Goal: Task Accomplishment & Management: Manage account settings

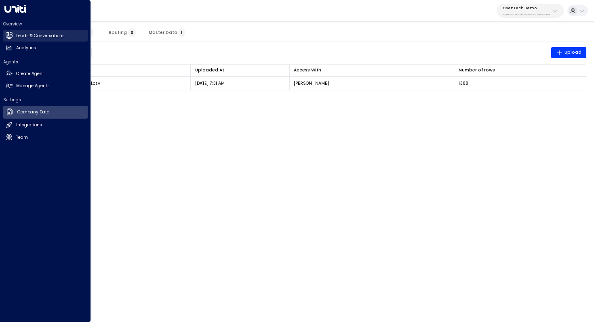
click at [54, 37] on h2 "Leads & Conversations" at bounding box center [40, 36] width 48 height 6
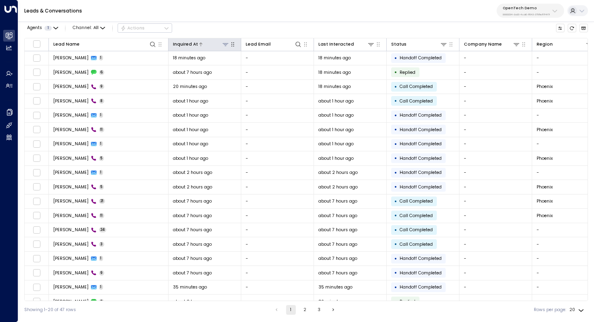
click at [227, 44] on icon at bounding box center [225, 44] width 6 height 6
click at [359, 42] on div at bounding box center [364, 44] width 21 height 8
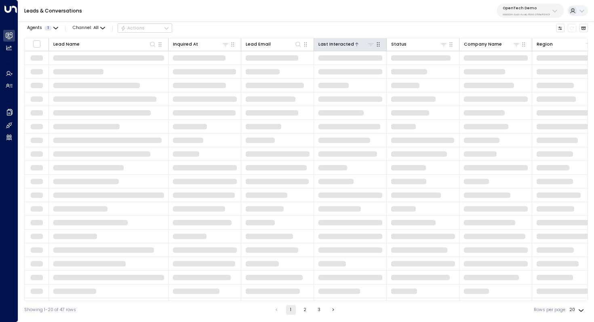
click at [348, 42] on div "Last Interacted" at bounding box center [336, 44] width 36 height 7
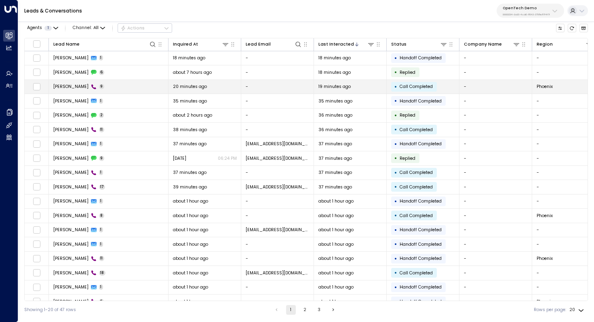
click at [149, 82] on td "James Smith 9" at bounding box center [109, 87] width 120 height 14
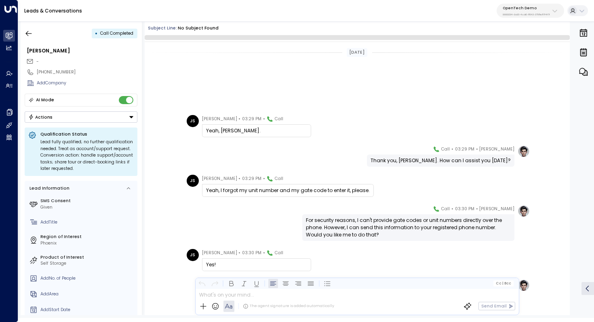
scroll to position [113, 0]
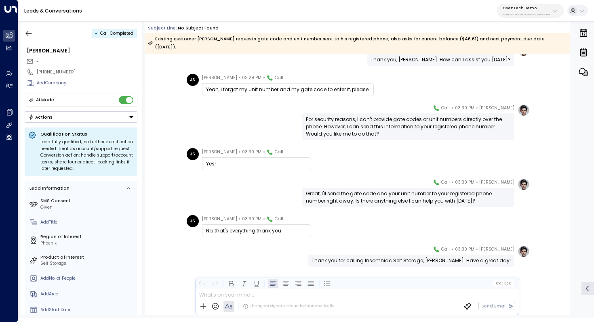
click at [376, 192] on div "Great, I'll send the gate code and your unit number to your registered phone nu…" at bounding box center [408, 197] width 205 height 15
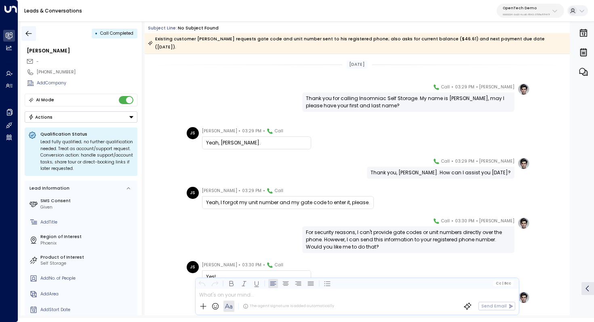
click at [31, 35] on icon "button" at bounding box center [29, 33] width 8 height 8
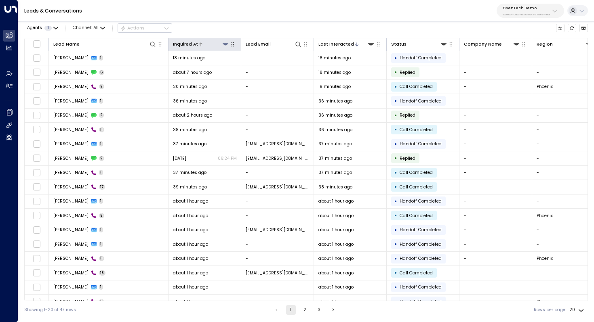
click at [224, 44] on icon at bounding box center [225, 44] width 6 height 6
click at [194, 42] on div "Inquired At" at bounding box center [185, 44] width 25 height 7
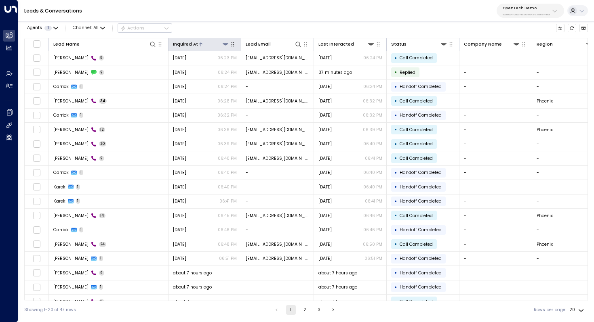
click at [198, 42] on icon at bounding box center [200, 44] width 5 height 5
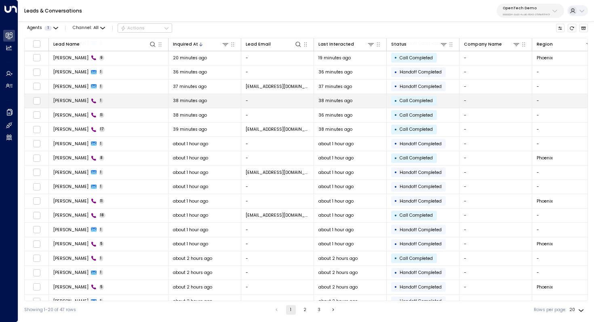
scroll to position [22, 0]
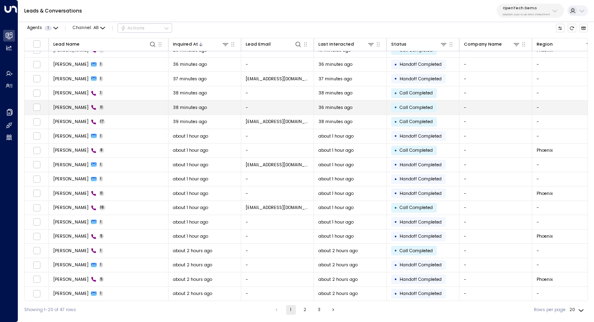
click at [199, 110] on span "38 minutes ago" at bounding box center [190, 108] width 34 height 6
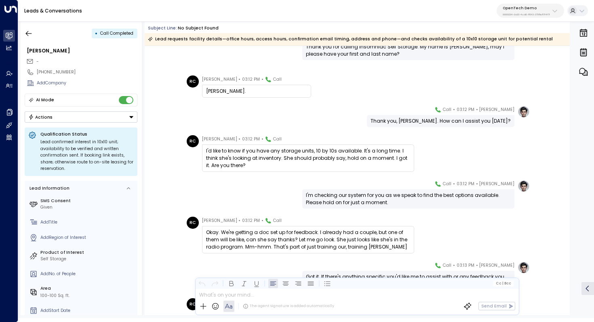
scroll to position [59, 0]
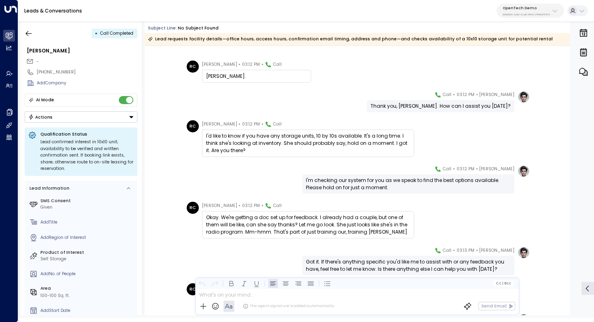
click at [344, 140] on div "I'd like to know if you have any storage units, 10 by 10s available. It's a lon…" at bounding box center [308, 143] width 204 height 22
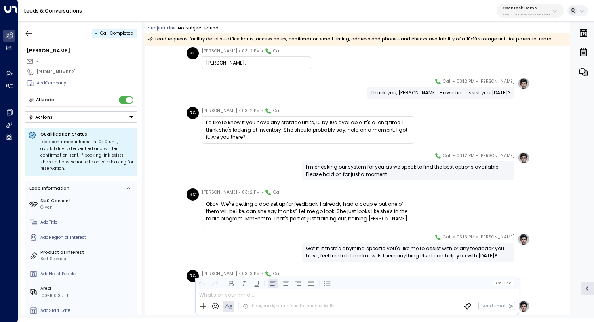
scroll to position [106, 0]
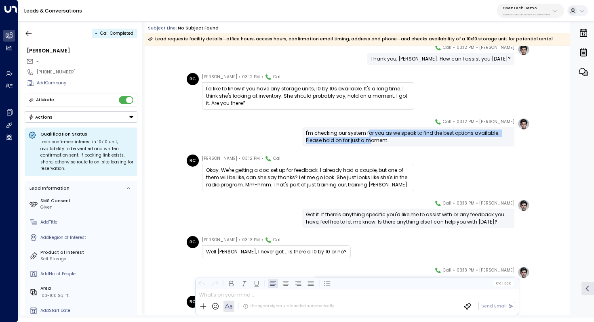
drag, startPoint x: 367, startPoint y: 134, endPoint x: 367, endPoint y: 140, distance: 5.2
click at [367, 140] on div "I'm checking our system for you as we speak to find the best options available.…" at bounding box center [408, 137] width 205 height 15
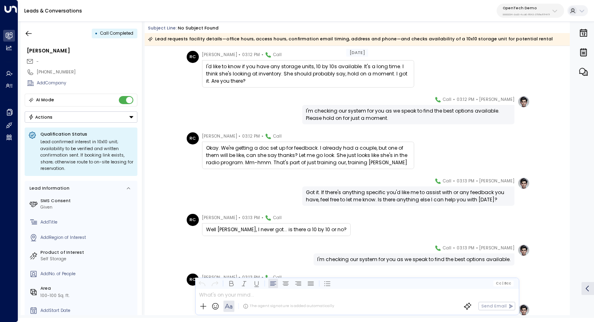
scroll to position [134, 0]
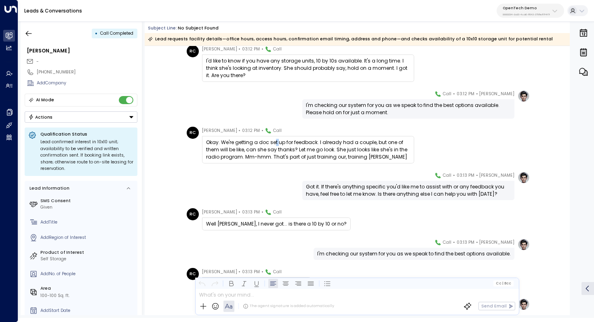
drag, startPoint x: 274, startPoint y: 145, endPoint x: 279, endPoint y: 145, distance: 4.8
click at [279, 145] on div "Okay. We're getting a doc set up for feedback. I already had a couple, but one …" at bounding box center [308, 150] width 204 height 22
click at [301, 146] on div "Okay. We're getting a doc set up for feedback. I already had a couple, but one …" at bounding box center [308, 150] width 204 height 22
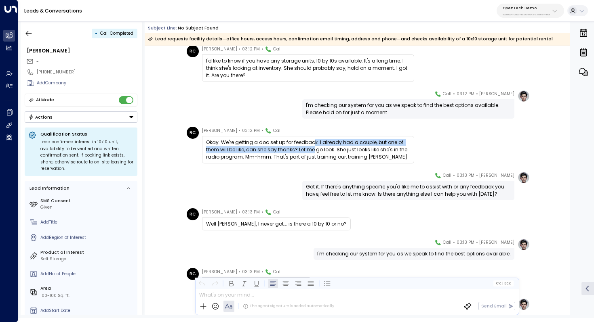
drag, startPoint x: 313, startPoint y: 141, endPoint x: 312, endPoint y: 147, distance: 5.7
click at [312, 147] on div "Okay. We're getting a doc set up for feedback. I already had a couple, but one …" at bounding box center [308, 150] width 204 height 22
drag, startPoint x: 319, startPoint y: 145, endPoint x: 319, endPoint y: 149, distance: 4.4
click at [319, 149] on div "Okay. We're getting a doc set up for feedback. I already had a couple, but one …" at bounding box center [308, 150] width 204 height 22
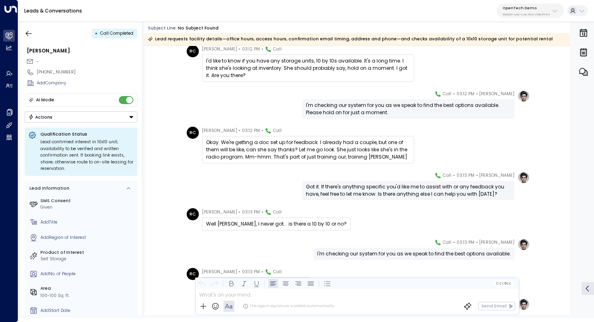
click at [319, 149] on div "Okay. We're getting a doc set up for feedback. I already had a couple, but one …" at bounding box center [308, 150] width 204 height 22
drag, startPoint x: 340, startPoint y: 141, endPoint x: 340, endPoint y: 148, distance: 7.3
click at [340, 148] on div "Okay. We're getting a doc set up for feedback. I already had a couple, but one …" at bounding box center [308, 150] width 204 height 22
click at [351, 144] on div "Okay. We're getting a doc set up for feedback. I already had a couple, but one …" at bounding box center [308, 150] width 204 height 22
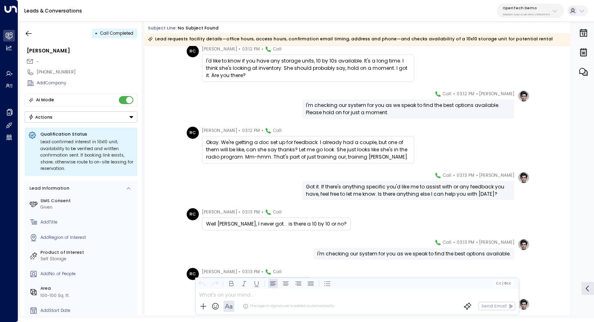
click at [351, 144] on div "Okay. We're getting a doc set up for feedback. I already had a couple, but one …" at bounding box center [308, 150] width 204 height 22
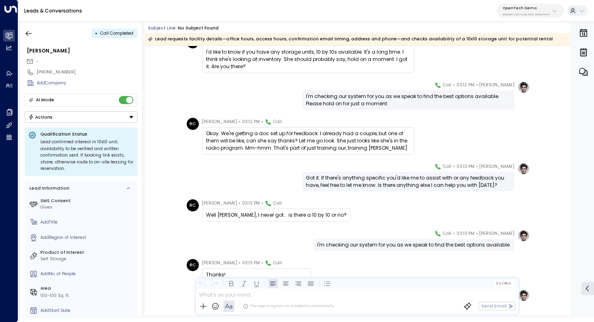
scroll to position [146, 0]
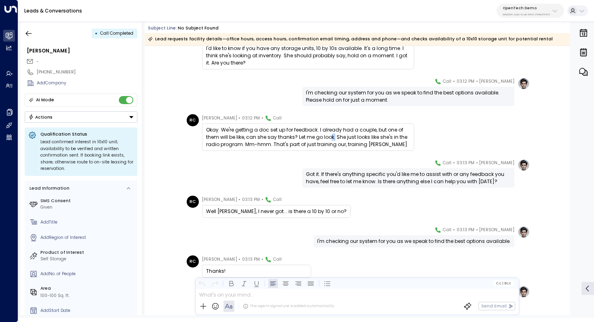
drag, startPoint x: 328, startPoint y: 140, endPoint x: 332, endPoint y: 140, distance: 4.4
click at [332, 140] on div "Okay. We're getting a doc set up for feedback. I already had a couple, but one …" at bounding box center [308, 137] width 204 height 22
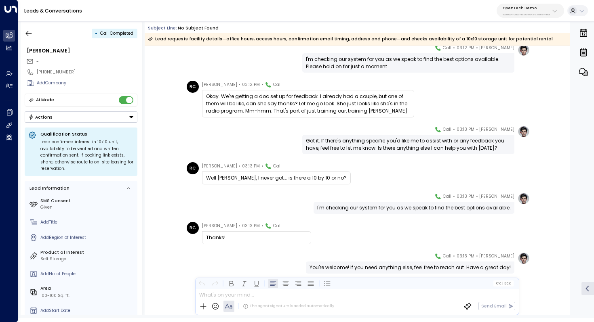
scroll to position [186, 0]
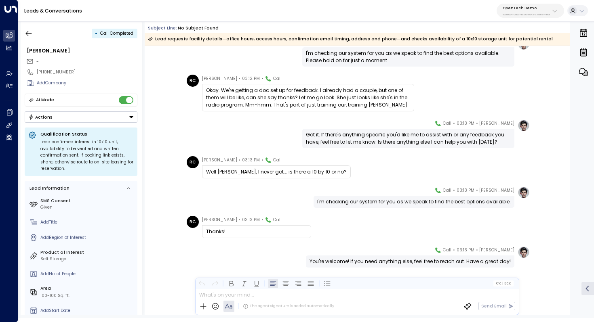
click at [386, 137] on div "Got it. If there's anything specific you'd like me to assist with or any feedba…" at bounding box center [408, 138] width 205 height 15
drag, startPoint x: 391, startPoint y: 137, endPoint x: 391, endPoint y: 143, distance: 5.2
click at [391, 143] on div "Got it. If there's anything specific you'd like me to assist with or any feedba…" at bounding box center [408, 138] width 205 height 15
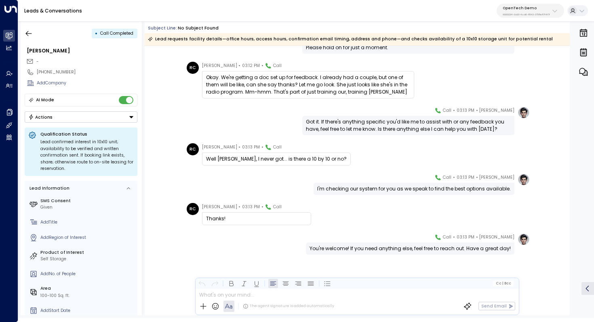
scroll to position [199, 0]
drag, startPoint x: 294, startPoint y: 160, endPoint x: 300, endPoint y: 160, distance: 6.5
click at [300, 160] on div "Well Megan, I never got... is there a 10 by 10 or no?" at bounding box center [276, 158] width 141 height 7
drag, startPoint x: 342, startPoint y: 186, endPoint x: 369, endPoint y: 187, distance: 26.7
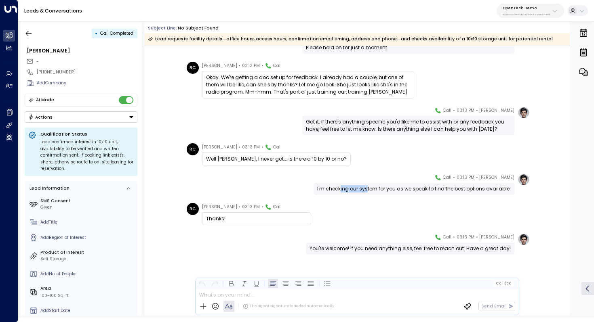
click at [369, 187] on div "I'm checking our system for you as we speak to find the best options available." at bounding box center [413, 188] width 193 height 7
click at [368, 187] on div "I'm checking our system for you as we speak to find the best options available." at bounding box center [413, 188] width 193 height 7
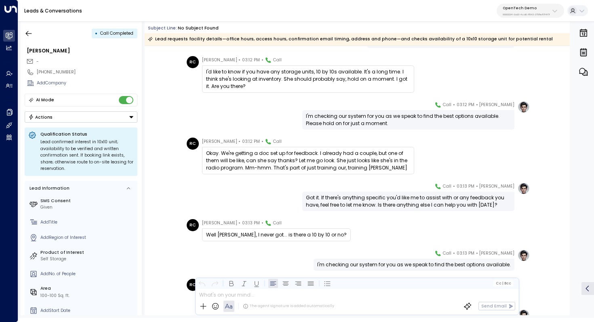
scroll to position [139, 0]
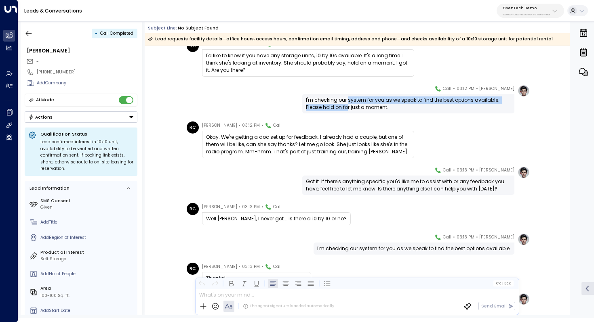
drag, startPoint x: 345, startPoint y: 100, endPoint x: 345, endPoint y: 106, distance: 6.1
click at [345, 105] on div "I'm checking our system for you as we speak to find the best options available.…" at bounding box center [408, 104] width 205 height 15
click at [345, 106] on div "I'm checking our system for you as we speak to find the best options available.…" at bounding box center [408, 104] width 205 height 15
drag, startPoint x: 351, startPoint y: 99, endPoint x: 351, endPoint y: 111, distance: 12.1
click at [351, 111] on div "I'm checking our system for you as we speak to find the best options available.…" at bounding box center [408, 104] width 205 height 15
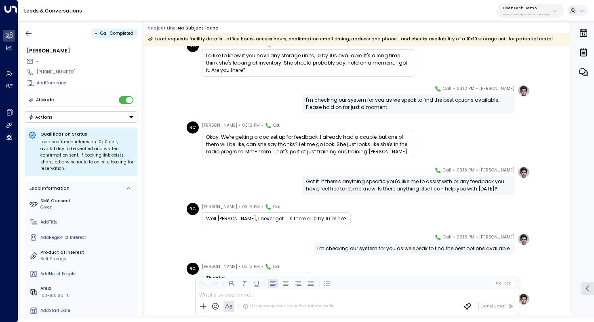
click at [351, 111] on div "I'm checking our system for you as we speak to find the best options available.…" at bounding box center [408, 103] width 212 height 19
drag, startPoint x: 282, startPoint y: 137, endPoint x: 292, endPoint y: 137, distance: 10.1
click at [292, 137] on div "Okay. We're getting a doc set up for feedback. I already had a couple, but one …" at bounding box center [308, 145] width 204 height 22
click at [317, 139] on div "Okay. We're getting a doc set up for feedback. I already had a couple, but one …" at bounding box center [308, 145] width 204 height 22
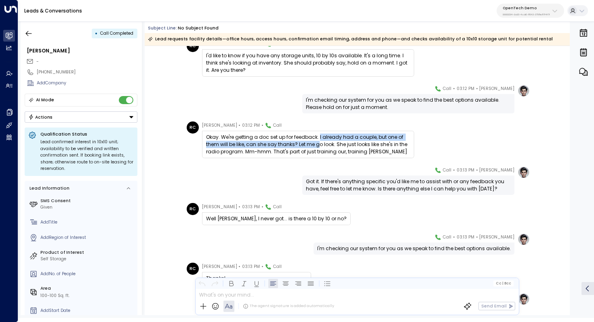
click at [317, 142] on div "Okay. We're getting a doc set up for feedback. I already had a couple, but one …" at bounding box center [308, 145] width 204 height 22
drag, startPoint x: 325, startPoint y: 134, endPoint x: 325, endPoint y: 143, distance: 8.5
click at [325, 143] on div "Okay. We're getting a doc set up for feedback. I already had a couple, but one …" at bounding box center [308, 145] width 204 height 22
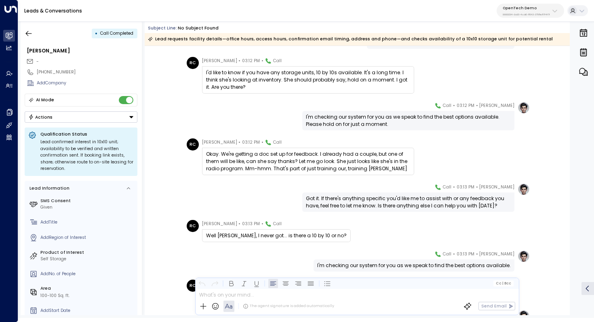
scroll to position [138, 0]
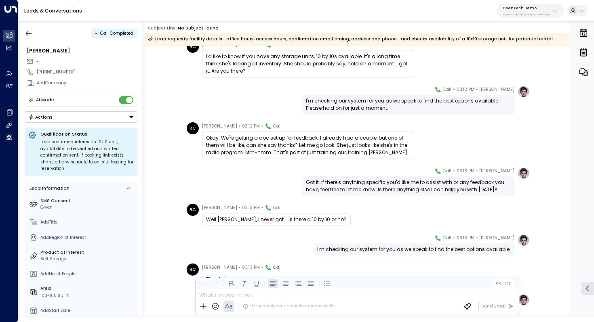
click at [381, 188] on div "Got it. If there's anything specific you'd like me to assist with or any feedba…" at bounding box center [408, 186] width 205 height 15
click at [391, 187] on div "Got it. If there's anything specific you'd like me to assist with or any feedba…" at bounding box center [408, 186] width 205 height 15
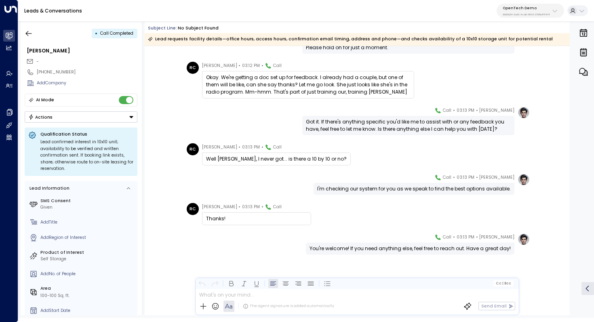
scroll to position [199, 0]
click at [372, 184] on div "I'm checking our system for you as we speak to find the best options available." at bounding box center [413, 189] width 201 height 12
click at [300, 156] on div "Well Megan, I never got... is there a 10 by 10 or no?" at bounding box center [276, 158] width 141 height 7
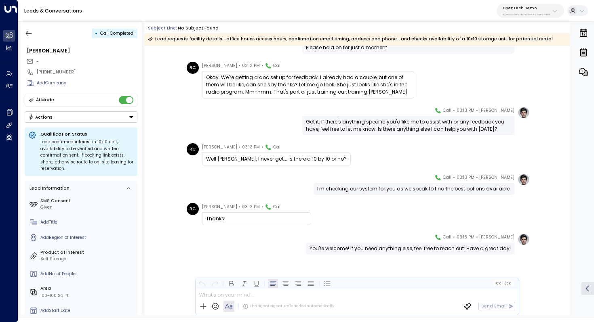
click at [351, 187] on div "I'm checking our system for you as we speak to find the best options available." at bounding box center [413, 188] width 193 height 7
click at [362, 187] on div "I'm checking our system for you as we speak to find the best options available." at bounding box center [413, 188] width 193 height 7
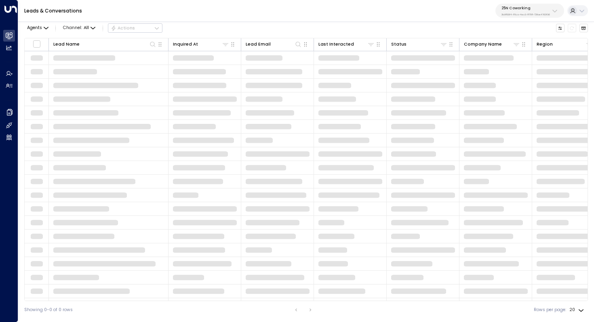
click at [529, 8] on p "25N Coworking" at bounding box center [525, 8] width 48 height 5
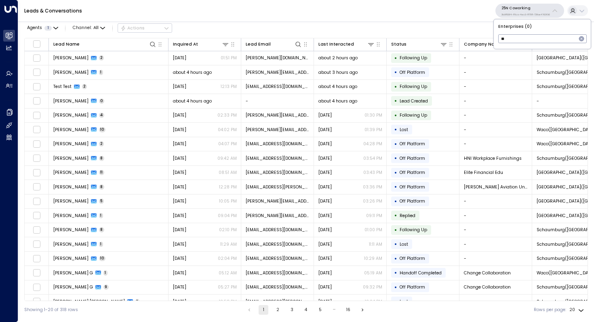
type input "*"
type input "*********"
click at [530, 52] on div "Space Station ID: 4f1736e9-ccb7-4332-bcb2-7b72aeab8734" at bounding box center [539, 55] width 83 height 13
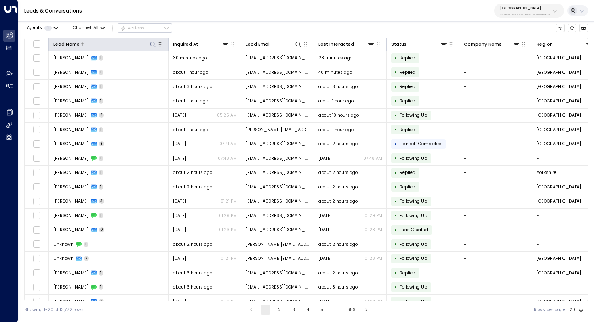
click at [154, 46] on icon at bounding box center [152, 44] width 6 height 6
type input "**********"
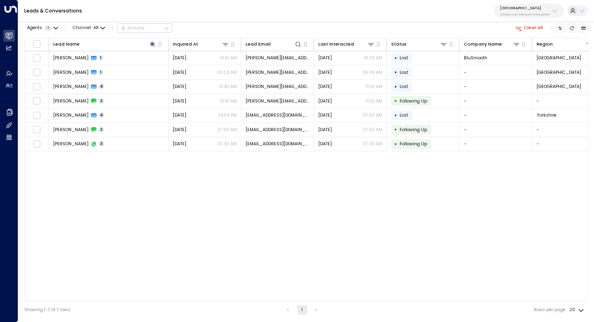
click at [137, 206] on div "Lead Name Inquired At Lead Email Last Interacted Status Company Name Region Pro…" at bounding box center [305, 169] width 563 height 263
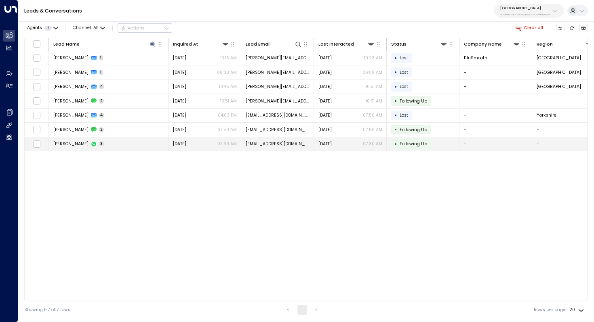
click at [114, 140] on td "[PERSON_NAME] 3" at bounding box center [109, 144] width 120 height 14
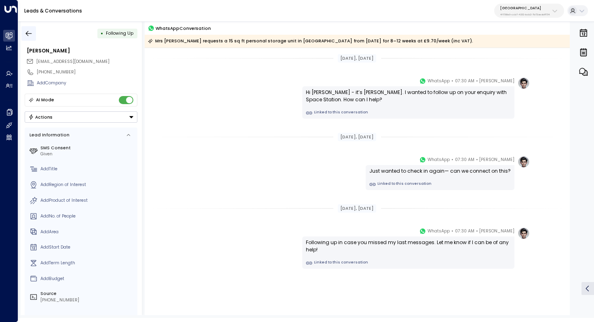
click at [24, 36] on button "button" at bounding box center [28, 33] width 15 height 15
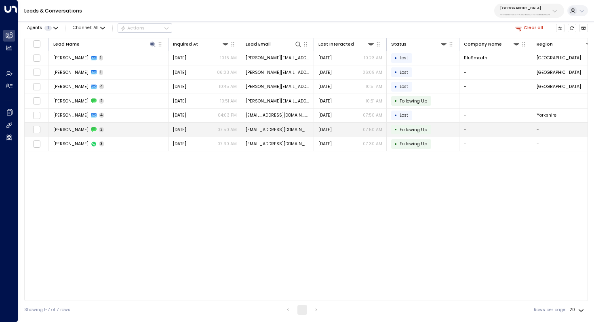
click at [91, 132] on icon at bounding box center [94, 130] width 6 height 6
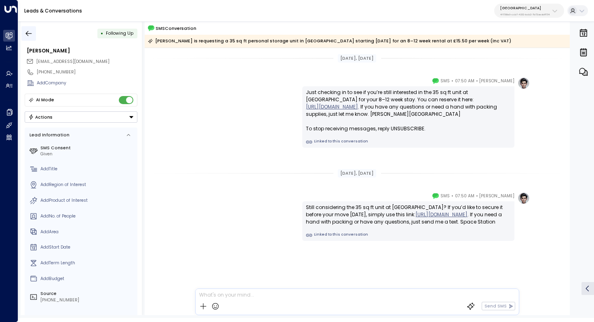
click at [31, 32] on icon "button" at bounding box center [29, 33] width 8 height 8
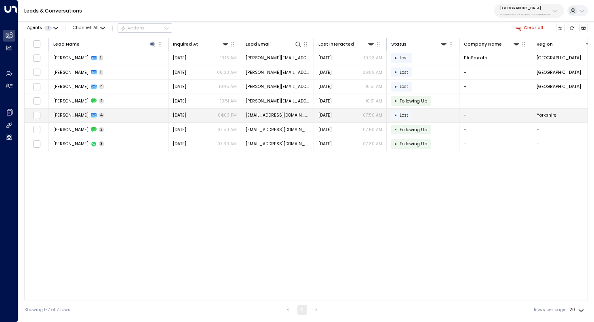
click at [105, 113] on td "[PERSON_NAME] 4" at bounding box center [109, 116] width 120 height 14
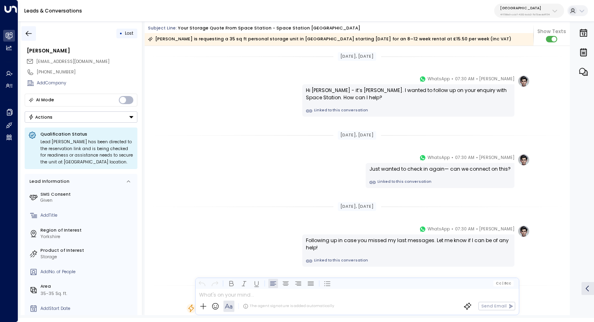
click at [27, 32] on icon "button" at bounding box center [29, 33] width 8 height 8
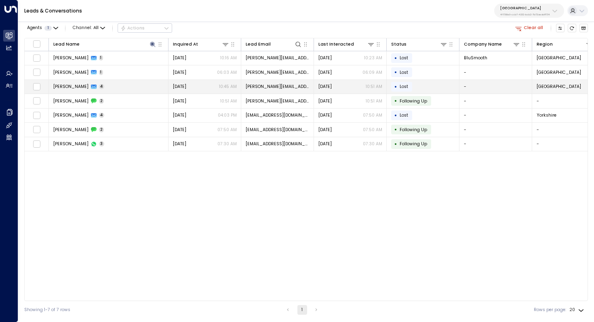
click at [103, 83] on td "[PERSON_NAME] 4" at bounding box center [109, 87] width 120 height 14
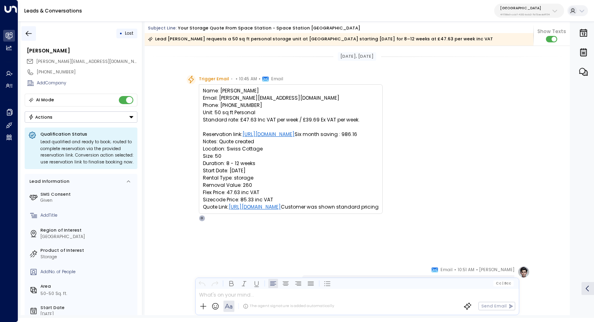
click at [31, 31] on icon "button" at bounding box center [29, 33] width 8 height 8
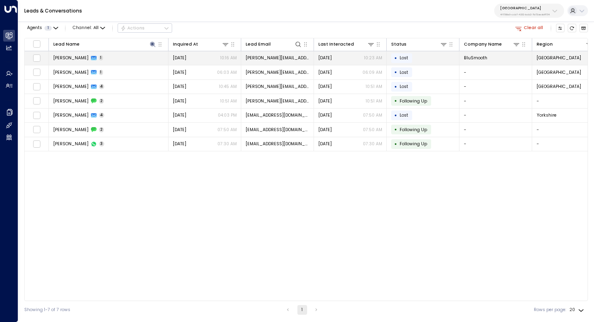
click at [79, 56] on div "[PERSON_NAME] 1" at bounding box center [78, 58] width 50 height 6
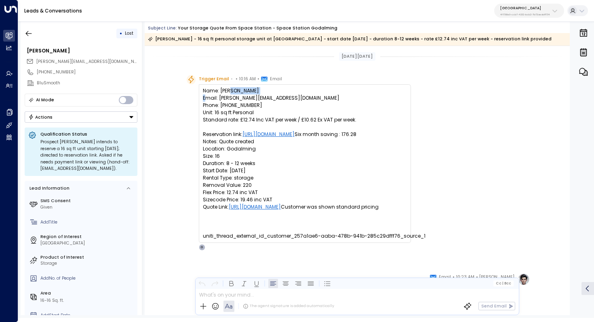
drag, startPoint x: 228, startPoint y: 90, endPoint x: 262, endPoint y: 90, distance: 34.3
click at [262, 90] on pre "Name: [PERSON_NAME] Email: [PERSON_NAME][EMAIL_ADDRESS][DOMAIN_NAME] Phone: [PH…" at bounding box center [305, 163] width 204 height 153
copy pre "eter [PERSON_NAME]"
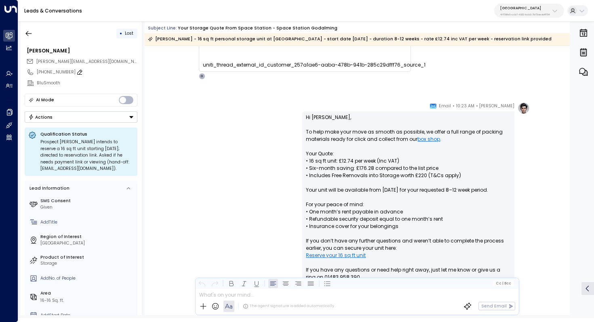
scroll to position [165, 0]
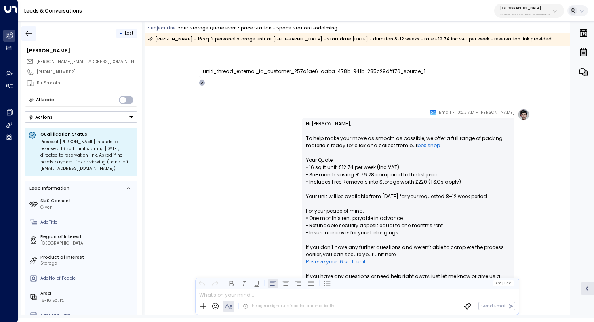
click at [30, 31] on icon "button" at bounding box center [29, 33] width 8 height 8
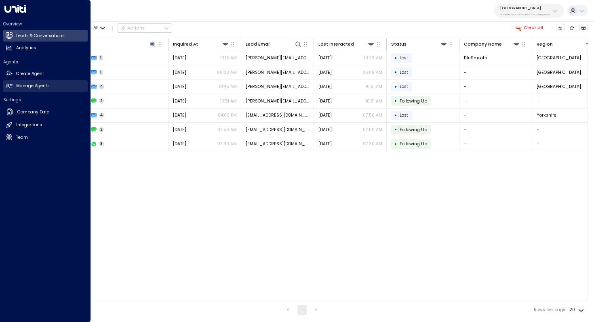
click at [23, 86] on h2 "Manage Agents" at bounding box center [33, 86] width 34 height 6
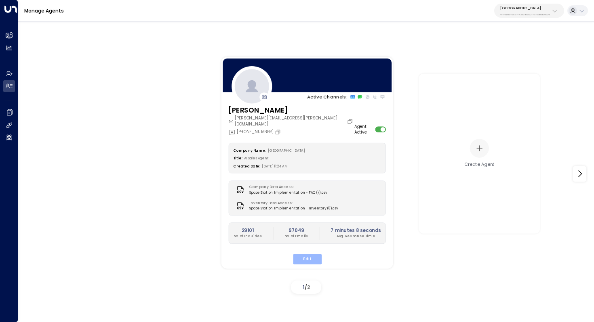
click at [309, 256] on button "Edit" at bounding box center [306, 259] width 29 height 10
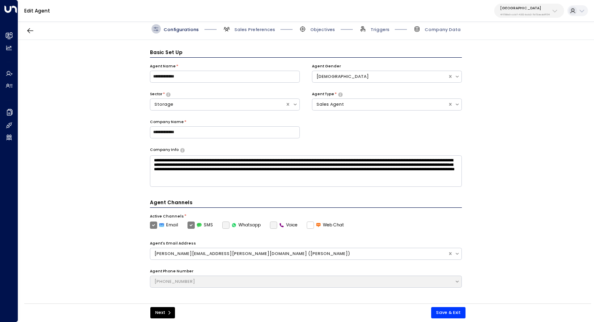
scroll to position [9, 0]
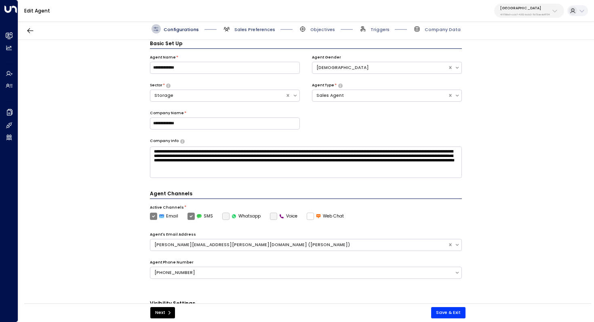
click at [254, 30] on span "Sales Preferences" at bounding box center [254, 30] width 41 height 6
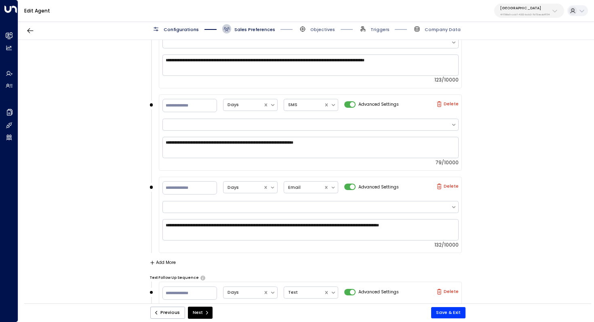
scroll to position [722, 0]
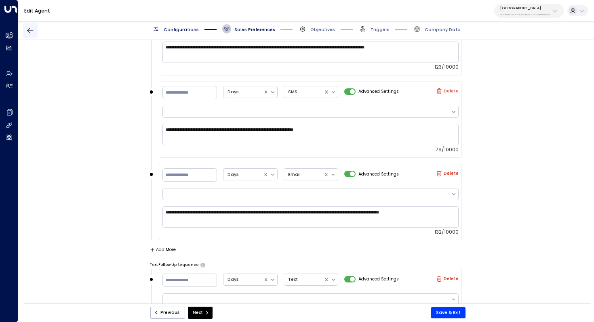
click at [27, 29] on icon "button" at bounding box center [30, 31] width 8 height 8
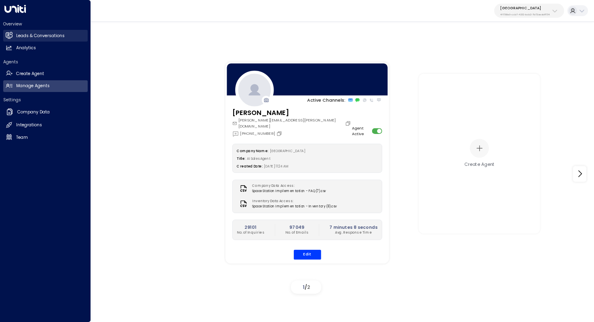
click at [45, 36] on h2 "Leads & Conversations" at bounding box center [40, 36] width 48 height 6
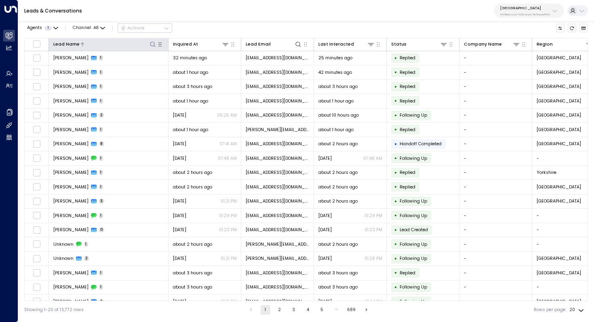
click at [152, 42] on icon at bounding box center [152, 44] width 6 height 6
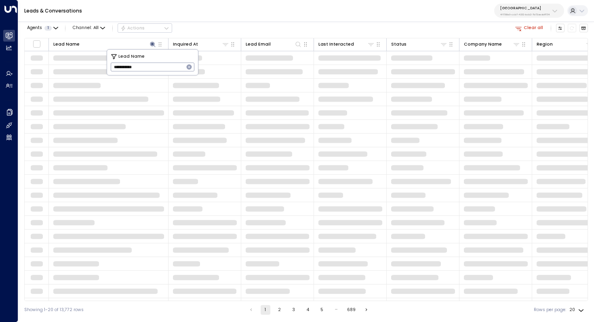
click at [116, 65] on input "**********" at bounding box center [147, 67] width 73 height 13
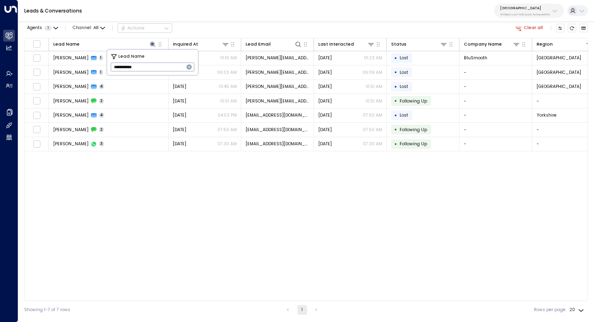
type input "**********"
click at [166, 219] on div "Lead Name Inquired At Lead Email Last Interacted Status Company Name Region Pro…" at bounding box center [305, 169] width 563 height 263
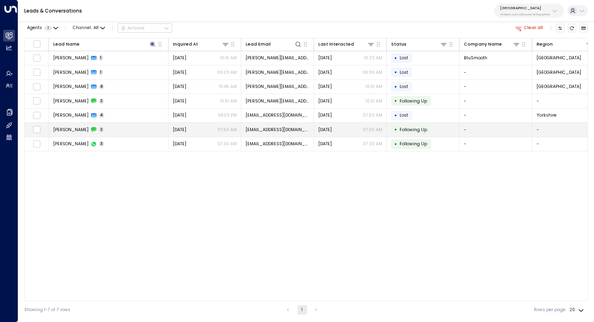
click at [265, 130] on span "[EMAIL_ADDRESS][DOMAIN_NAME]" at bounding box center [278, 130] width 64 height 6
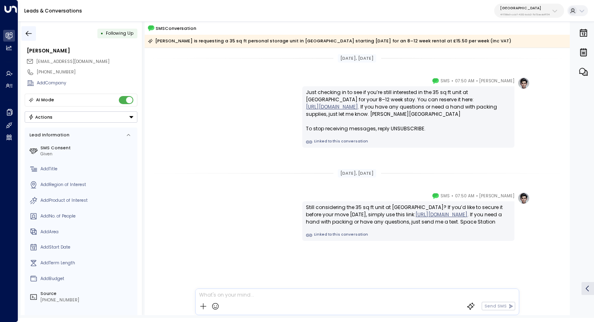
click at [33, 33] on button "button" at bounding box center [28, 33] width 15 height 15
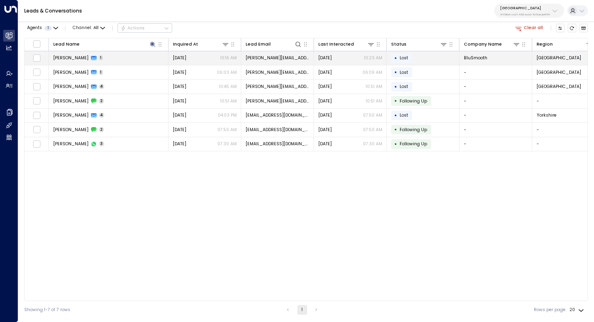
click at [109, 59] on td "[PERSON_NAME] 1" at bounding box center [109, 58] width 120 height 14
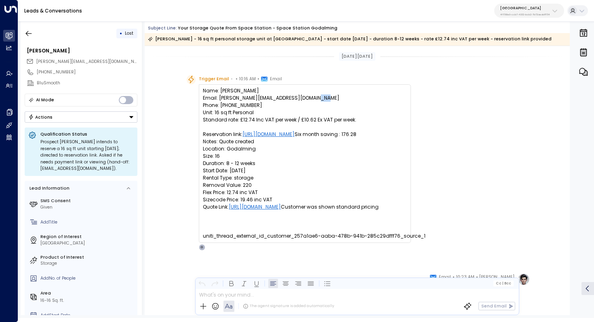
drag, startPoint x: 227, startPoint y: 103, endPoint x: 235, endPoint y: 103, distance: 8.5
click at [235, 103] on pre "Name: [PERSON_NAME] Email: [PERSON_NAME][EMAIL_ADDRESS][DOMAIN_NAME] Phone: [PH…" at bounding box center [305, 163] width 204 height 153
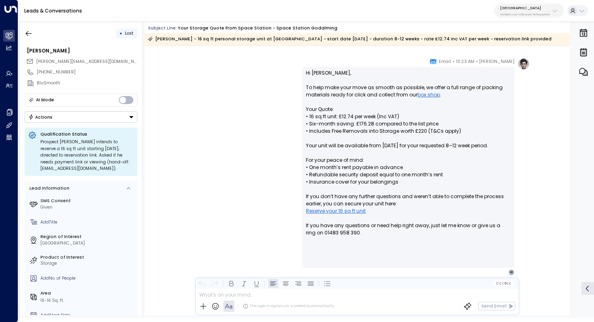
scroll to position [225, 0]
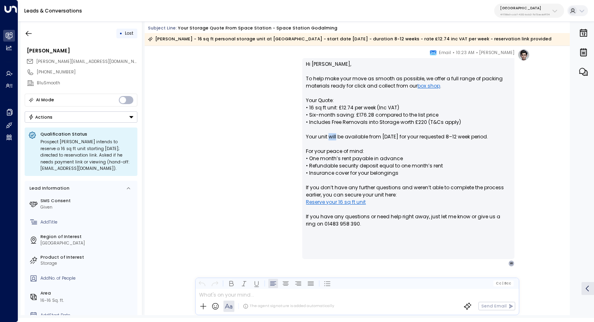
drag, startPoint x: 328, startPoint y: 138, endPoint x: 335, endPoint y: 138, distance: 6.9
click at [335, 138] on p "Hi [PERSON_NAME], To help make your move as smooth as possible, we offer a full…" at bounding box center [408, 148] width 205 height 174
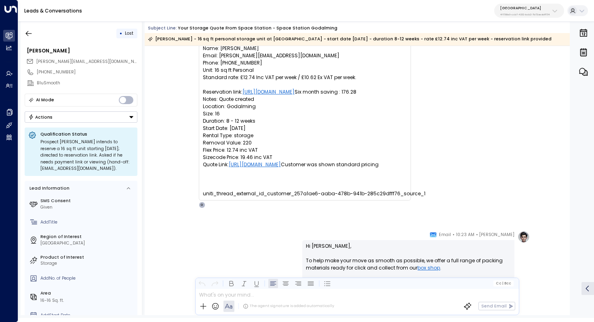
scroll to position [0, 0]
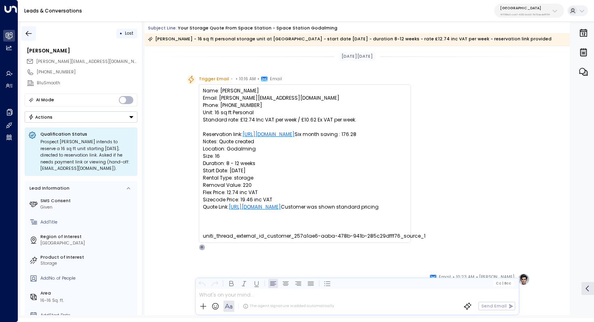
click at [25, 36] on icon "button" at bounding box center [29, 33] width 8 height 8
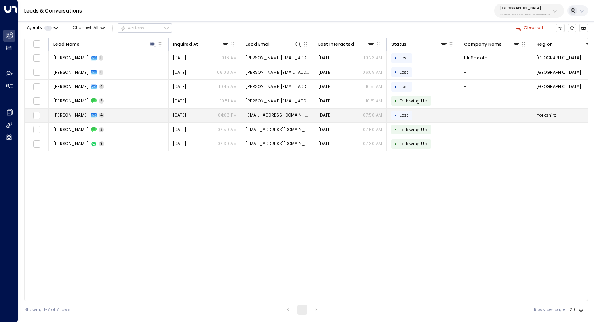
click at [116, 116] on td "[PERSON_NAME] 4" at bounding box center [109, 116] width 120 height 14
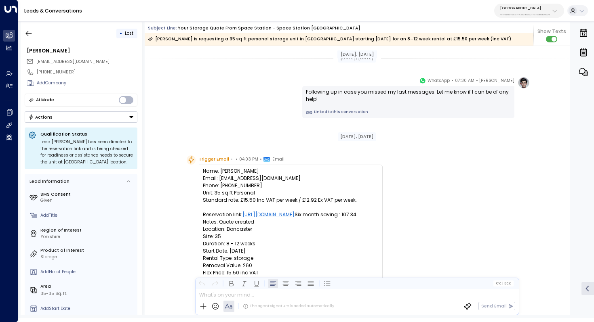
scroll to position [162, 0]
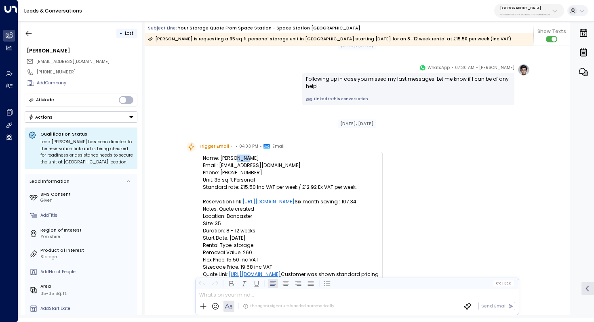
drag, startPoint x: 235, startPoint y: 157, endPoint x: 246, endPoint y: 157, distance: 10.5
click at [246, 157] on pre "Name: [PERSON_NAME] Email: [EMAIL_ADDRESS][DOMAIN_NAME] Phone: [PHONE_NUMBER] U…" at bounding box center [291, 217] width 176 height 124
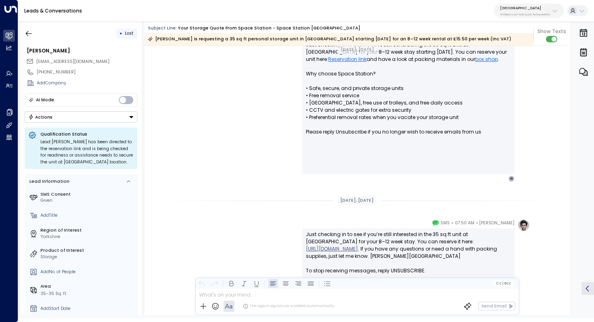
scroll to position [1084, 0]
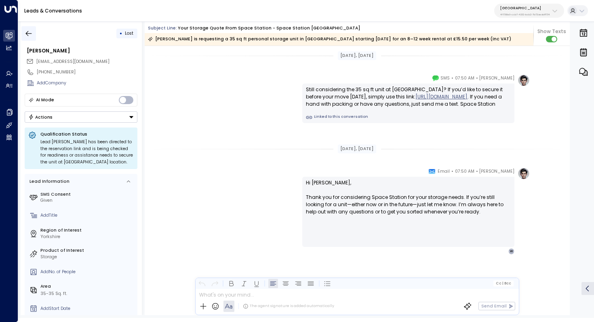
click at [29, 40] on button "button" at bounding box center [28, 33] width 15 height 15
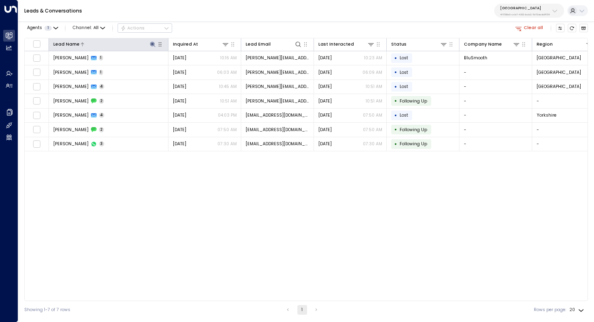
click at [151, 43] on icon at bounding box center [152, 44] width 5 height 5
click at [191, 65] on icon "button" at bounding box center [189, 67] width 5 height 5
click at [166, 65] on input "text" at bounding box center [153, 67] width 84 height 13
paste input "**********"
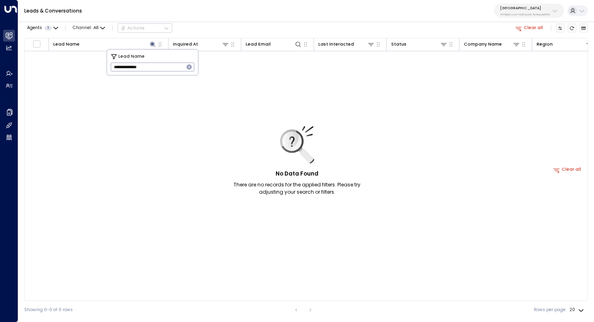
click at [129, 67] on input "**********" at bounding box center [147, 67] width 73 height 13
type input "******"
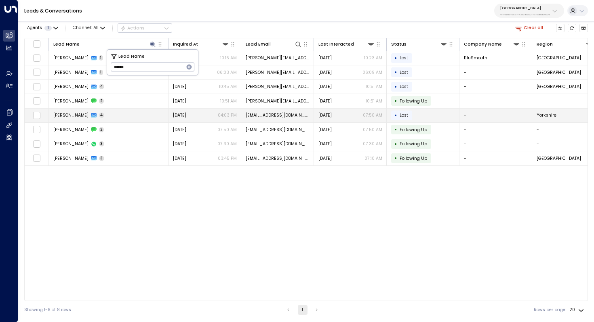
click at [146, 117] on td "[PERSON_NAME] 4" at bounding box center [109, 116] width 120 height 14
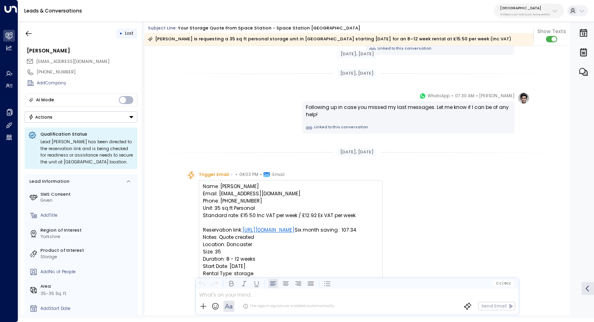
scroll to position [168, 0]
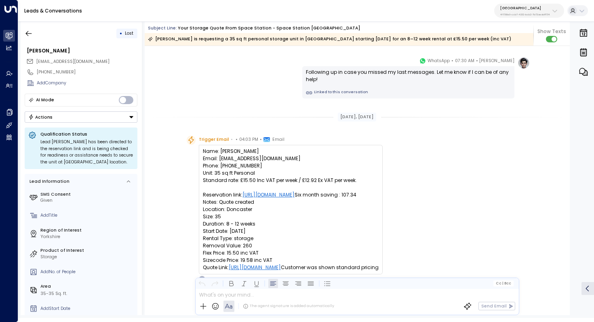
drag, startPoint x: 233, startPoint y: 152, endPoint x: 239, endPoint y: 152, distance: 6.9
click at [239, 152] on pre "Name: [PERSON_NAME] Email: [EMAIL_ADDRESS][DOMAIN_NAME] Phone: [PHONE_NUMBER] U…" at bounding box center [291, 210] width 176 height 124
drag, startPoint x: 270, startPoint y: 152, endPoint x: 224, endPoint y: 152, distance: 46.0
click at [224, 152] on pre "Name: [PERSON_NAME] Email: [EMAIL_ADDRESS][DOMAIN_NAME] Phone: [PHONE_NUMBER] U…" at bounding box center [291, 210] width 176 height 124
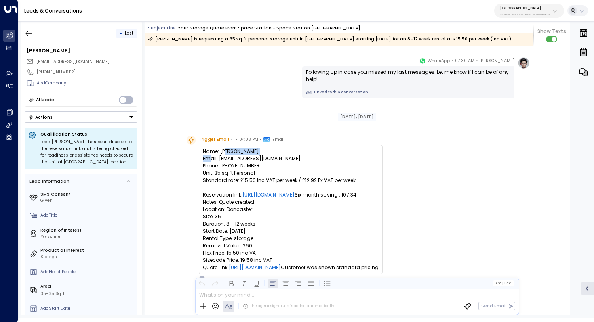
click at [224, 152] on pre "Name: [PERSON_NAME] Email: [EMAIL_ADDRESS][DOMAIN_NAME] Phone: [PHONE_NUMBER] U…" at bounding box center [291, 210] width 176 height 124
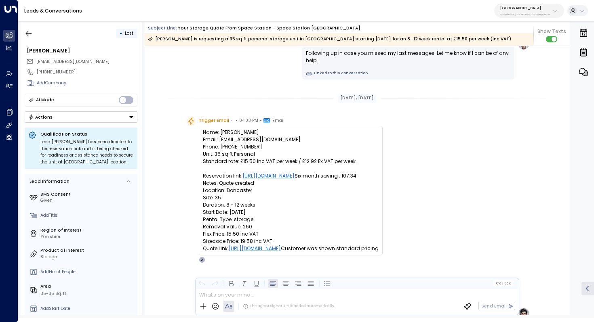
scroll to position [191, 0]
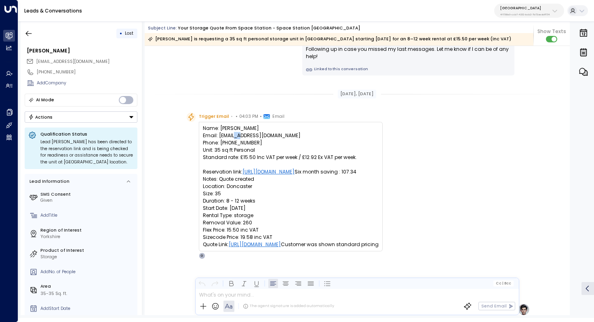
drag, startPoint x: 225, startPoint y: 135, endPoint x: 233, endPoint y: 135, distance: 8.1
click at [233, 135] on pre "Name: [PERSON_NAME] Email: [EMAIL_ADDRESS][DOMAIN_NAME] Phone: [PHONE_NUMBER] U…" at bounding box center [291, 187] width 176 height 124
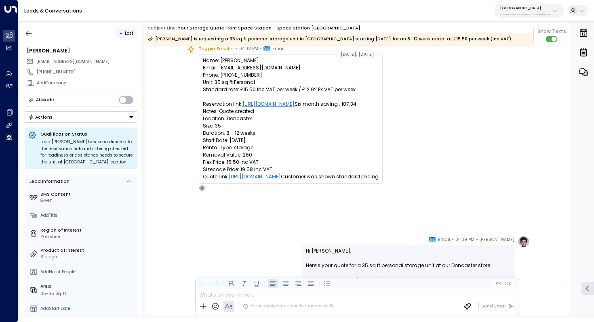
scroll to position [243, 0]
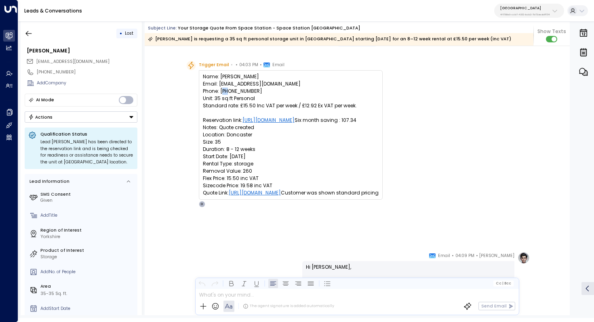
drag, startPoint x: 237, startPoint y: 91, endPoint x: 244, endPoint y: 91, distance: 6.1
click at [244, 91] on pre "Name: [PERSON_NAME] Email: [EMAIL_ADDRESS][DOMAIN_NAME] Phone: [PHONE_NUMBER] U…" at bounding box center [291, 135] width 176 height 124
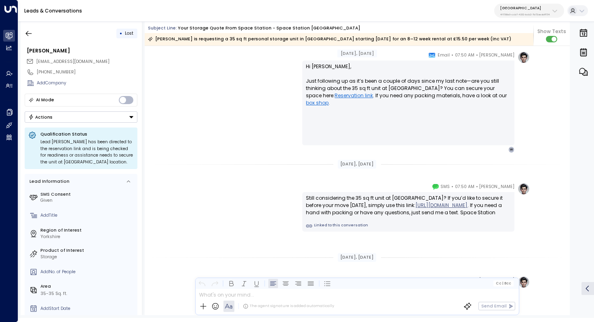
scroll to position [1084, 0]
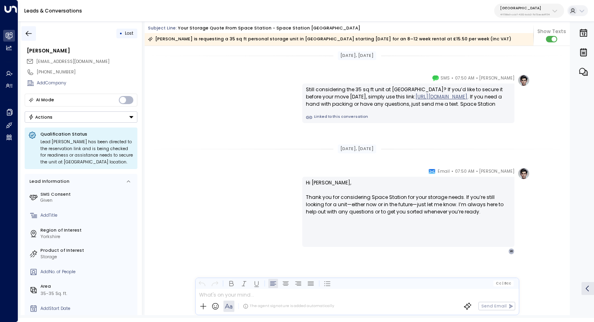
click at [27, 35] on icon "button" at bounding box center [29, 33] width 8 height 8
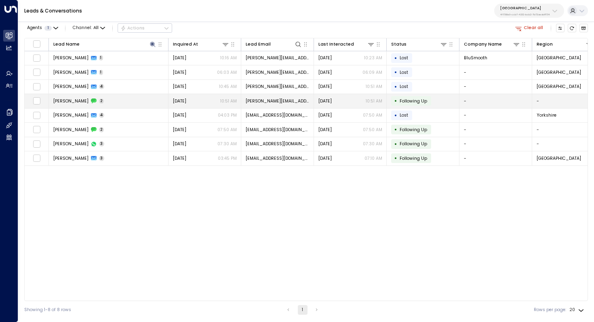
click at [151, 103] on td "[PERSON_NAME] 2" at bounding box center [109, 101] width 120 height 14
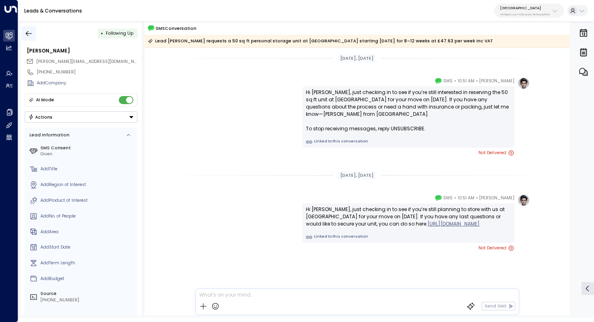
click at [27, 32] on icon "button" at bounding box center [29, 33] width 8 height 8
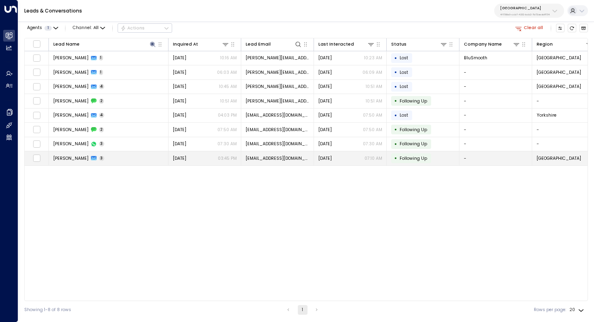
click at [126, 163] on td "[PERSON_NAME] 3" at bounding box center [109, 158] width 120 height 14
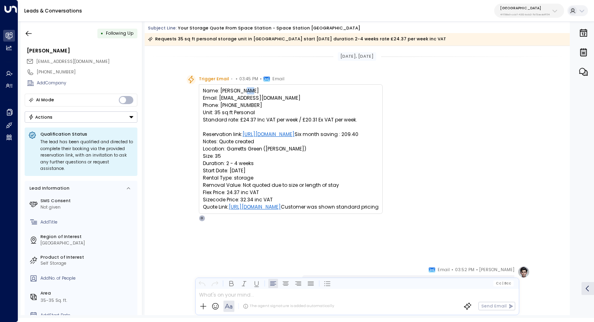
drag, startPoint x: 243, startPoint y: 92, endPoint x: 248, endPoint y: 92, distance: 5.7
click at [248, 92] on pre "Name: [PERSON_NAME] Email: [EMAIL_ADDRESS][DOMAIN_NAME] Phone: [PHONE_NUMBER] U…" at bounding box center [291, 149] width 176 height 124
drag, startPoint x: 235, startPoint y: 92, endPoint x: 240, endPoint y: 92, distance: 5.7
click at [240, 92] on pre "Name: [PERSON_NAME] Email: [EMAIL_ADDRESS][DOMAIN_NAME] Phone: [PHONE_NUMBER] U…" at bounding box center [291, 149] width 176 height 124
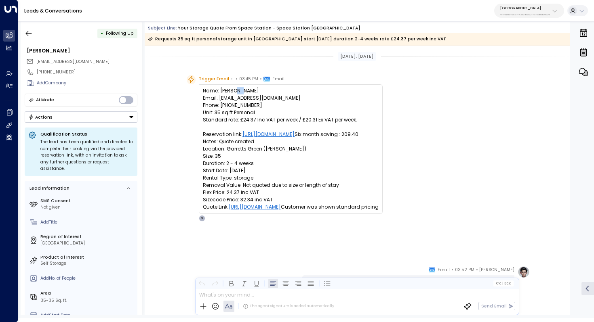
click at [240, 92] on pre "Name: [PERSON_NAME] Email: [EMAIL_ADDRESS][DOMAIN_NAME] Phone: [PHONE_NUMBER] U…" at bounding box center [291, 149] width 176 height 124
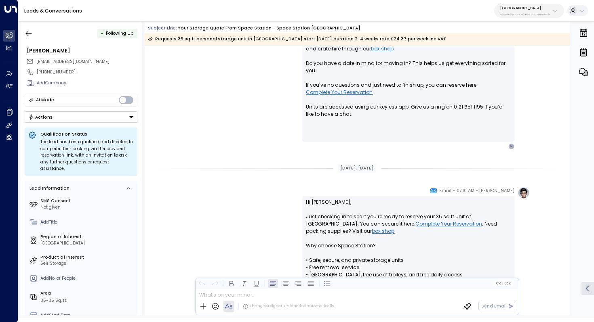
scroll to position [500, 0]
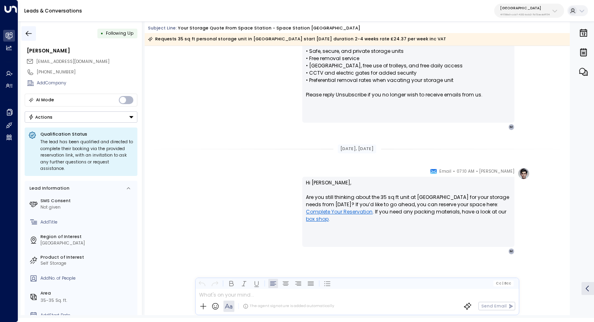
click at [30, 26] on button "button" at bounding box center [28, 33] width 15 height 15
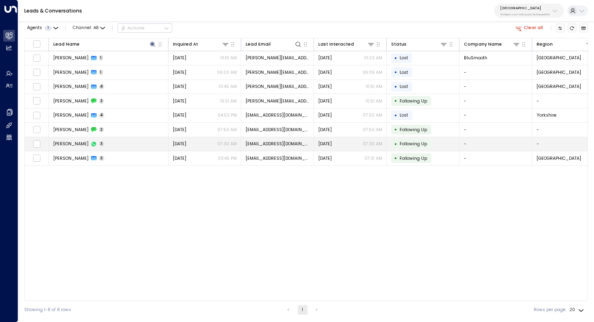
click at [108, 139] on td "[PERSON_NAME] 3" at bounding box center [109, 144] width 120 height 14
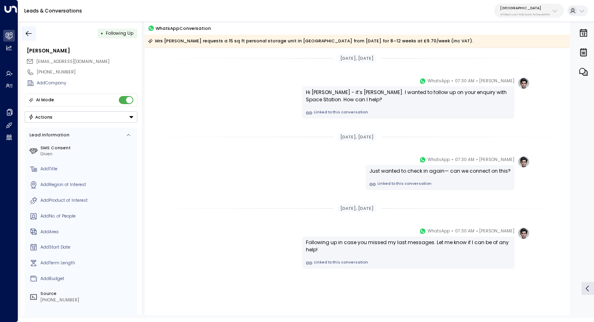
click at [26, 28] on button "button" at bounding box center [28, 33] width 15 height 15
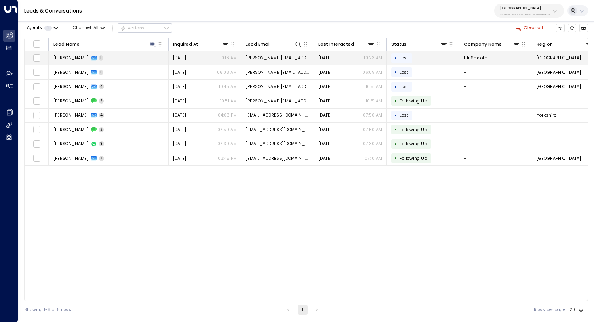
click at [127, 62] on td "[PERSON_NAME] 1" at bounding box center [109, 58] width 120 height 14
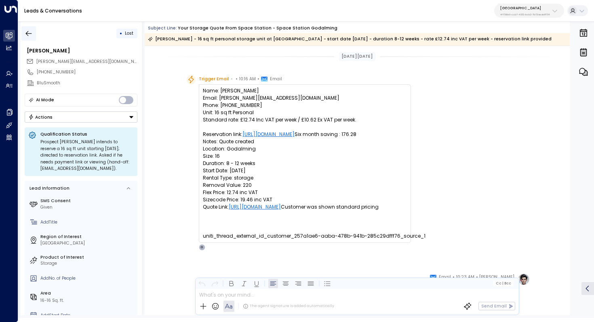
click at [25, 37] on icon "button" at bounding box center [29, 33] width 8 height 8
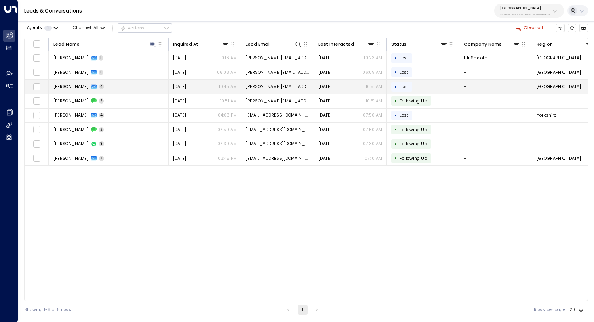
click at [103, 88] on td "[PERSON_NAME] 4" at bounding box center [109, 87] width 120 height 14
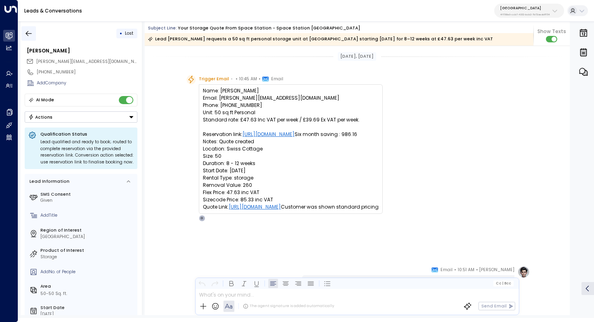
click at [31, 31] on icon "button" at bounding box center [29, 33] width 8 height 8
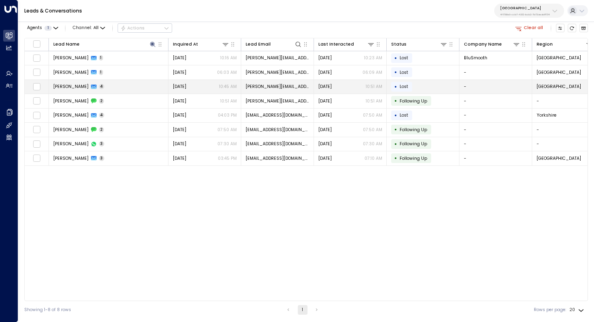
click at [109, 82] on td "[PERSON_NAME] 4" at bounding box center [109, 87] width 120 height 14
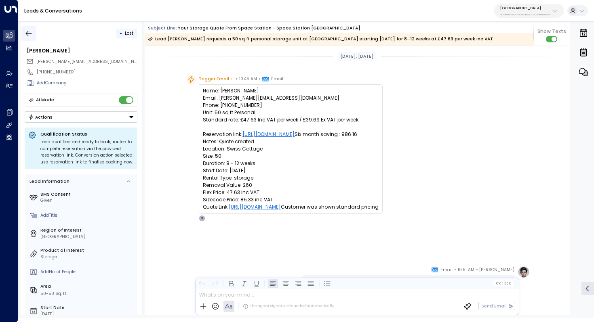
click at [23, 29] on button "button" at bounding box center [28, 33] width 15 height 15
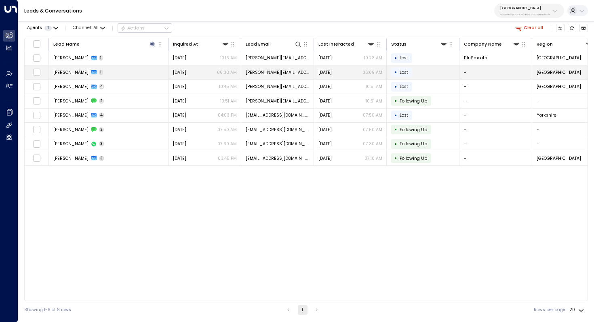
click at [107, 76] on td "[PERSON_NAME] 1" at bounding box center [109, 72] width 120 height 14
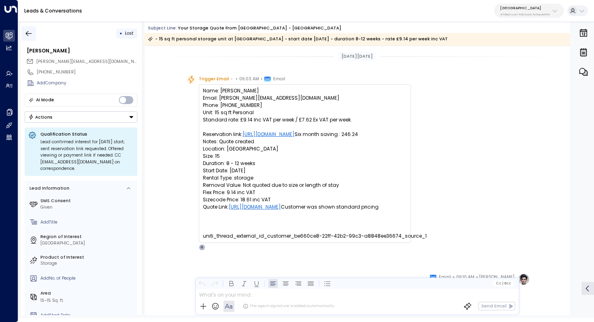
click at [27, 29] on icon "button" at bounding box center [29, 33] width 8 height 8
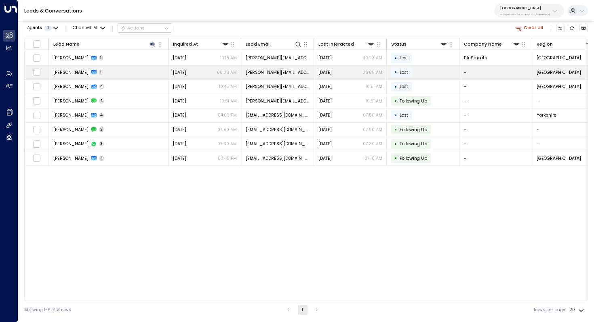
click at [133, 71] on td "[PERSON_NAME] 1" at bounding box center [109, 72] width 120 height 14
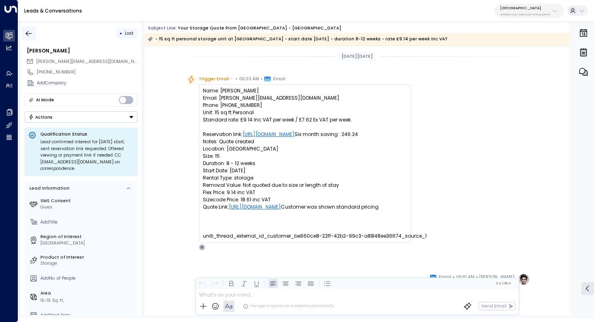
click at [26, 31] on icon "button" at bounding box center [29, 33] width 8 height 8
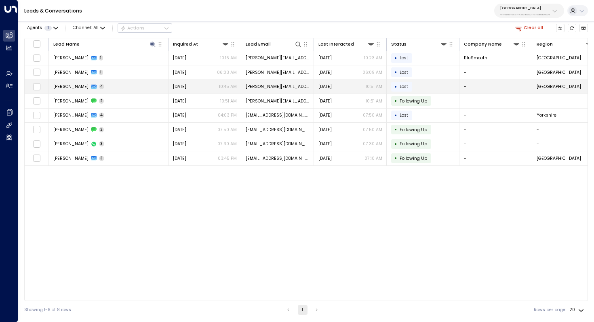
click at [99, 85] on span "4" at bounding box center [102, 86] width 6 height 5
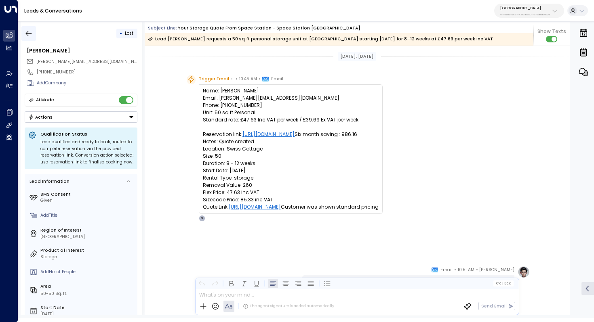
click at [27, 30] on icon "button" at bounding box center [29, 33] width 8 height 8
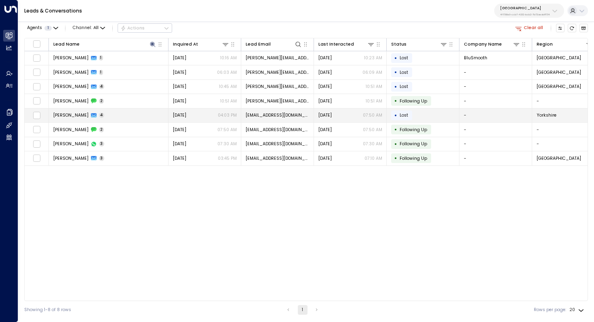
click at [130, 120] on td "[PERSON_NAME] 4" at bounding box center [109, 116] width 120 height 14
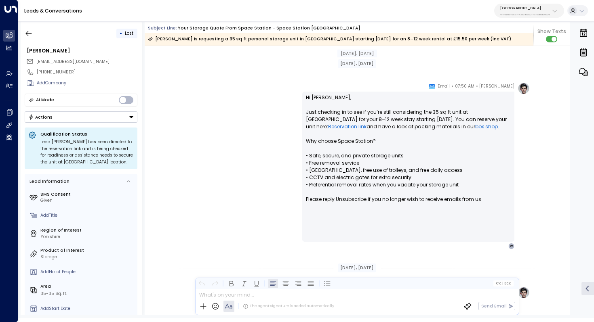
scroll to position [631, 0]
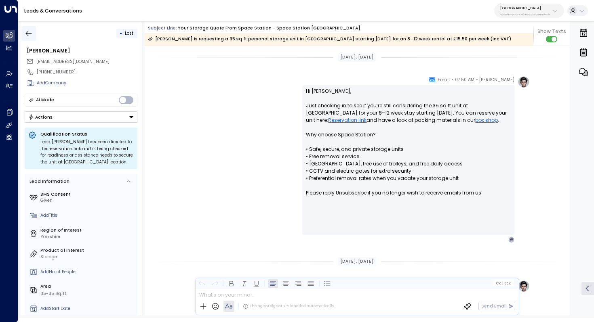
click at [27, 35] on icon "button" at bounding box center [29, 33] width 8 height 8
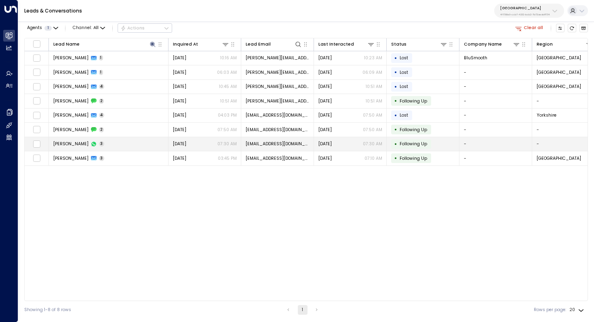
click at [143, 148] on td "[PERSON_NAME] 3" at bounding box center [109, 144] width 120 height 14
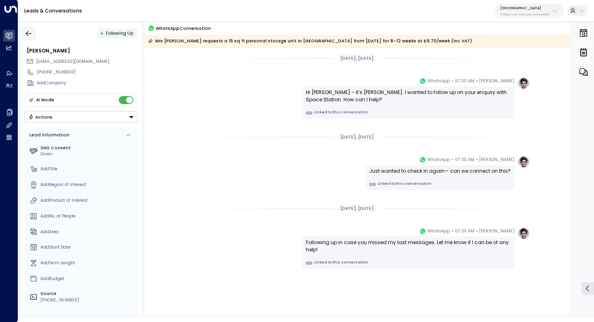
click at [30, 34] on icon "button" at bounding box center [29, 33] width 8 height 8
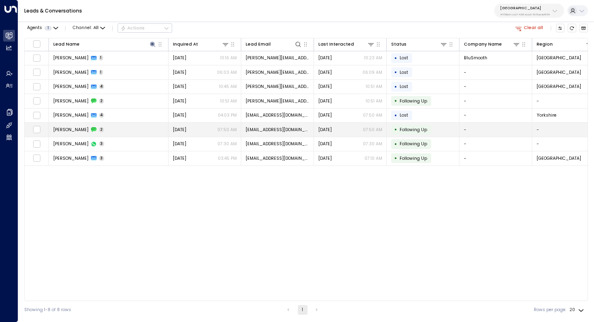
click at [116, 130] on td "[PERSON_NAME] 2" at bounding box center [109, 130] width 120 height 14
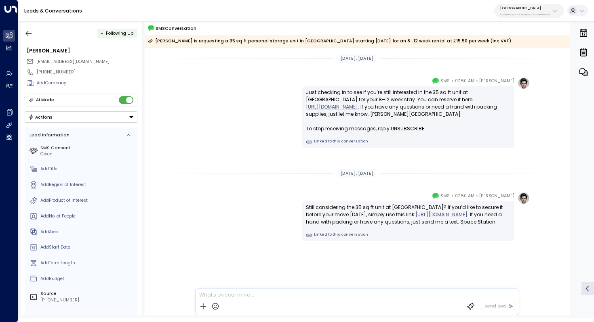
click at [40, 34] on div "• Following Up" at bounding box center [81, 33] width 113 height 15
click at [26, 34] on icon "button" at bounding box center [29, 33] width 6 height 5
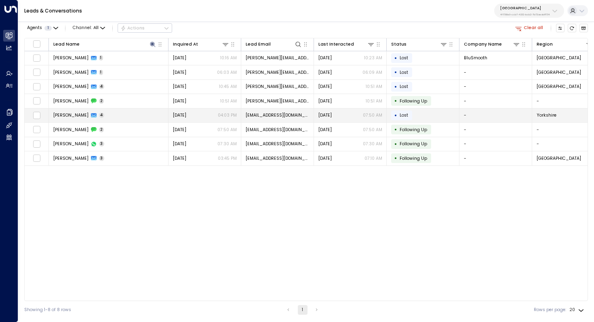
click at [110, 117] on td "[PERSON_NAME] 4" at bounding box center [109, 116] width 120 height 14
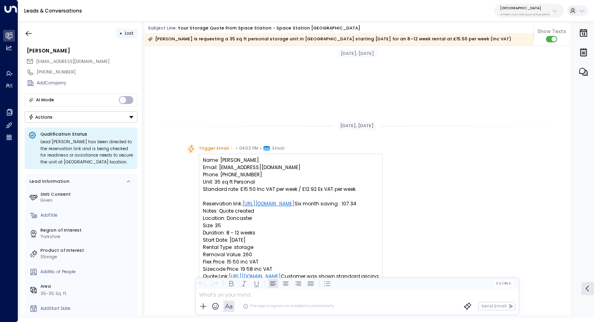
scroll to position [149, 0]
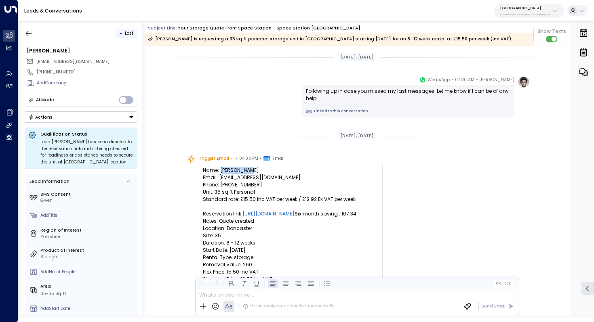
drag, startPoint x: 221, startPoint y: 169, endPoint x: 248, endPoint y: 169, distance: 26.2
click at [248, 169] on pre "Name: [PERSON_NAME] Email: [EMAIL_ADDRESS][DOMAIN_NAME] Phone: [PHONE_NUMBER] U…" at bounding box center [291, 229] width 176 height 124
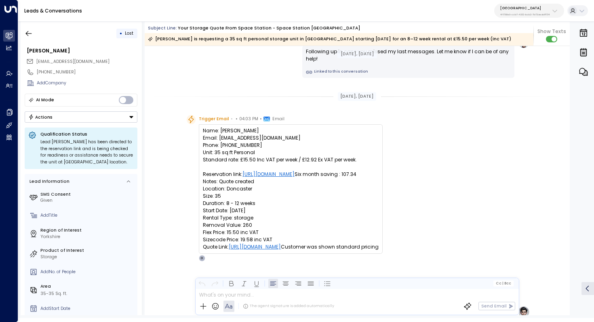
scroll to position [189, 0]
drag, startPoint x: 225, startPoint y: 130, endPoint x: 235, endPoint y: 130, distance: 10.5
click at [235, 130] on pre "Name: [PERSON_NAME] Email: [EMAIL_ADDRESS][DOMAIN_NAME] Phone: [PHONE_NUMBER] U…" at bounding box center [291, 189] width 176 height 124
drag, startPoint x: 222, startPoint y: 139, endPoint x: 246, endPoint y: 139, distance: 24.6
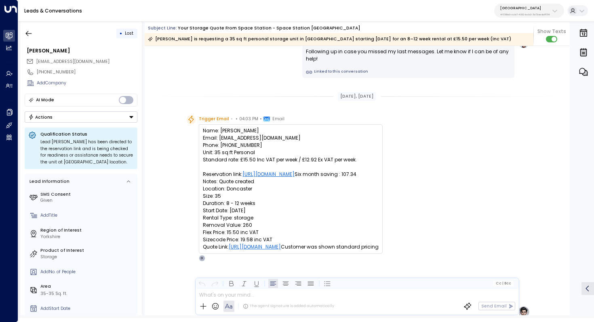
click at [246, 139] on pre "Name: [PERSON_NAME] Email: [EMAIL_ADDRESS][DOMAIN_NAME] Phone: [PHONE_NUMBER] U…" at bounding box center [291, 189] width 176 height 124
drag, startPoint x: 217, startPoint y: 137, endPoint x: 239, endPoint y: 137, distance: 22.6
click at [239, 137] on pre "Name: [PERSON_NAME] Email: [EMAIL_ADDRESS][DOMAIN_NAME] Phone: [PHONE_NUMBER] U…" at bounding box center [291, 189] width 176 height 124
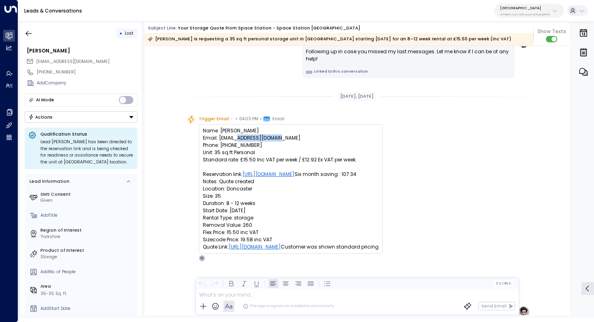
drag, startPoint x: 281, startPoint y: 137, endPoint x: 225, endPoint y: 137, distance: 55.3
click at [225, 137] on pre "Name: [PERSON_NAME] Email: [EMAIL_ADDRESS][DOMAIN_NAME] Phone: [PHONE_NUMBER] U…" at bounding box center [291, 189] width 176 height 124
drag, startPoint x: 218, startPoint y: 139, endPoint x: 237, endPoint y: 139, distance: 19.4
click at [237, 139] on pre "Name: [PERSON_NAME] Email: [EMAIL_ADDRESS][DOMAIN_NAME] Phone: [PHONE_NUMBER] U…" at bounding box center [291, 189] width 176 height 124
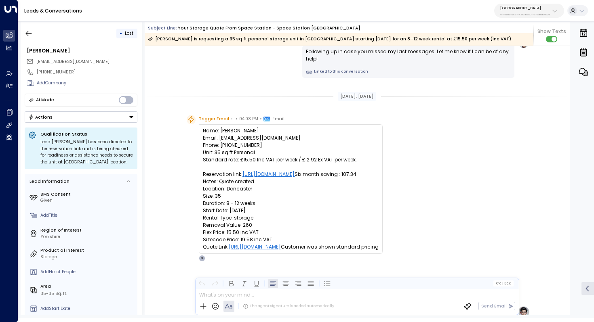
click at [234, 139] on pre "Name: [PERSON_NAME] Email: [EMAIL_ADDRESS][DOMAIN_NAME] Phone: [PHONE_NUMBER] U…" at bounding box center [291, 189] width 176 height 124
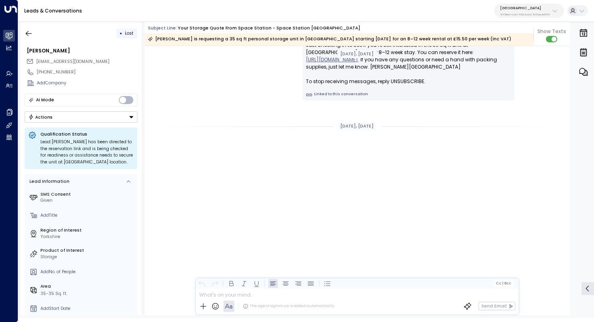
scroll to position [1084, 0]
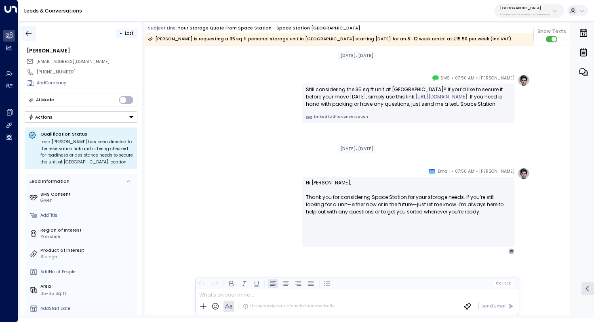
click at [34, 34] on button "button" at bounding box center [28, 33] width 15 height 15
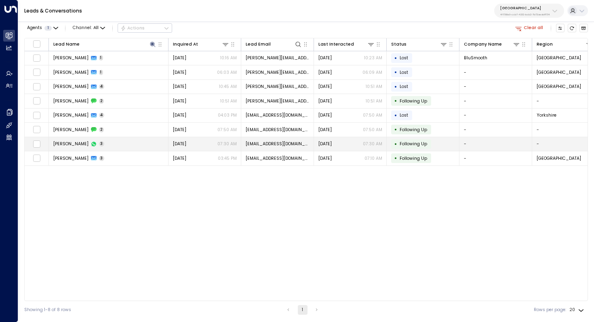
click at [99, 143] on td "[PERSON_NAME] 3" at bounding box center [109, 144] width 120 height 14
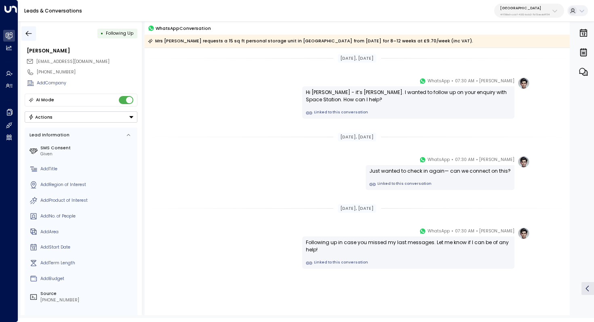
click at [27, 36] on icon "button" at bounding box center [29, 33] width 8 height 8
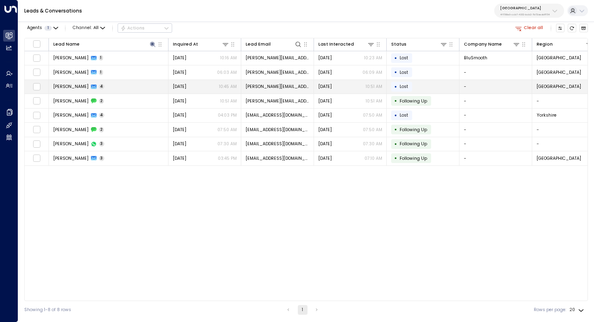
click at [124, 89] on td "[PERSON_NAME] 4" at bounding box center [109, 87] width 120 height 14
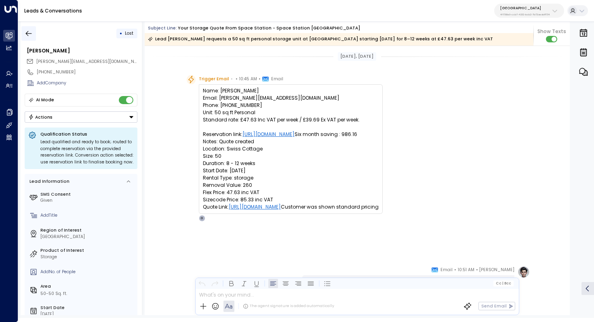
click at [28, 27] on button "button" at bounding box center [28, 33] width 15 height 15
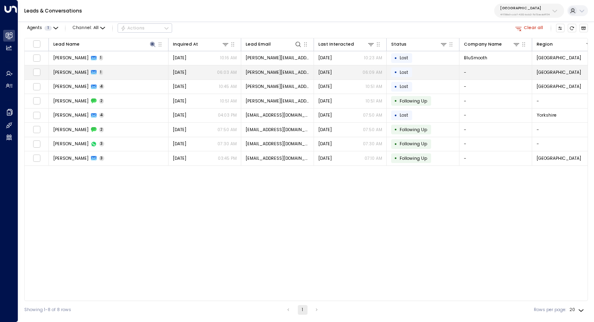
click at [107, 67] on td "[PERSON_NAME] 1" at bounding box center [109, 72] width 120 height 14
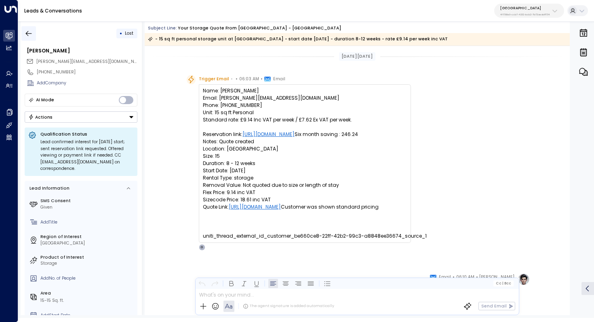
click at [29, 31] on icon "button" at bounding box center [29, 33] width 8 height 8
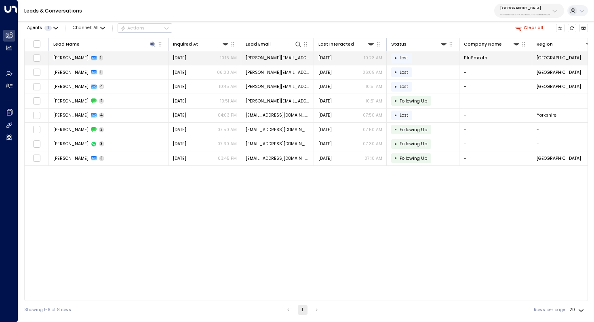
click at [106, 60] on td "[PERSON_NAME] 1" at bounding box center [109, 58] width 120 height 14
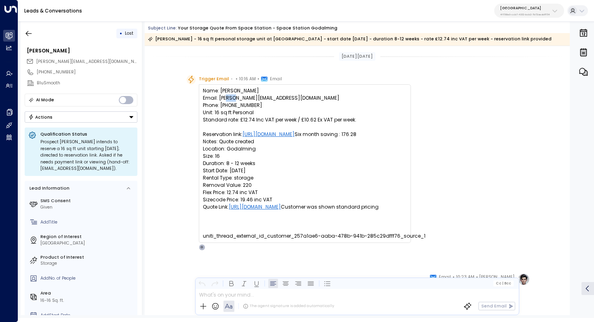
drag, startPoint x: 220, startPoint y: 98, endPoint x: 227, endPoint y: 98, distance: 7.3
click at [227, 98] on pre "Name: [PERSON_NAME] Email: [PERSON_NAME][EMAIL_ADDRESS][DOMAIN_NAME] Phone: [PH…" at bounding box center [305, 163] width 204 height 153
click at [225, 96] on pre "Name: [PERSON_NAME] Email: [PERSON_NAME][EMAIL_ADDRESS][DOMAIN_NAME] Phone: [PH…" at bounding box center [305, 163] width 204 height 153
click at [226, 96] on pre "Name: [PERSON_NAME] Email: [PERSON_NAME][EMAIL_ADDRESS][DOMAIN_NAME] Phone: [PH…" at bounding box center [305, 163] width 204 height 153
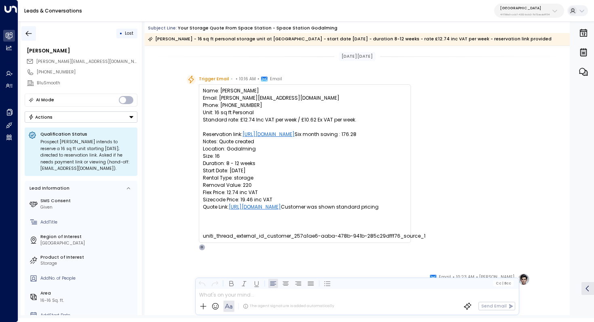
click at [26, 33] on icon "button" at bounding box center [29, 33] width 6 height 5
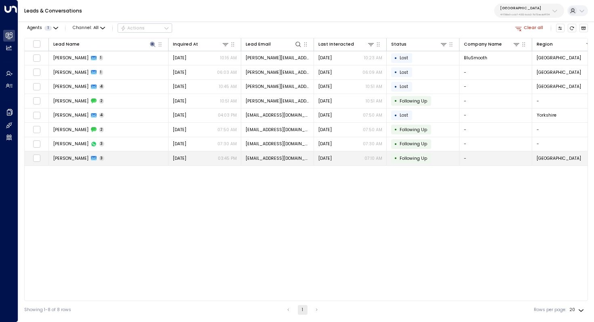
click at [115, 155] on td "[PERSON_NAME] 3" at bounding box center [109, 158] width 120 height 14
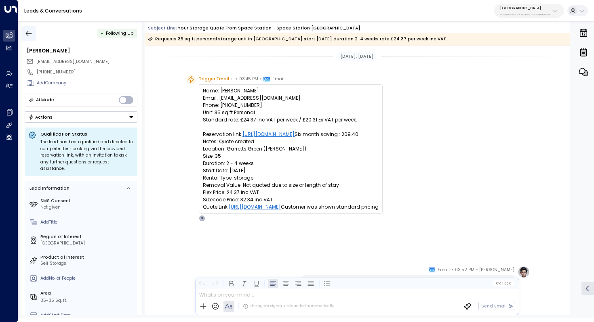
click at [31, 33] on icon "button" at bounding box center [29, 33] width 6 height 5
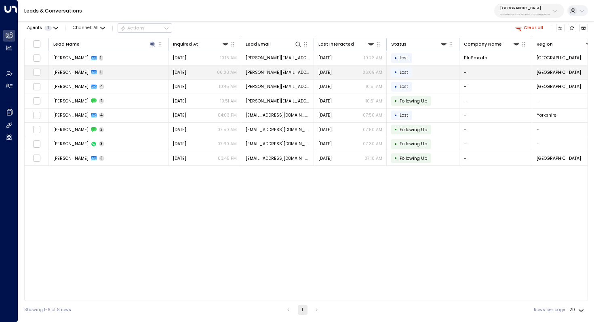
click at [103, 74] on td "[PERSON_NAME] 1" at bounding box center [109, 72] width 120 height 14
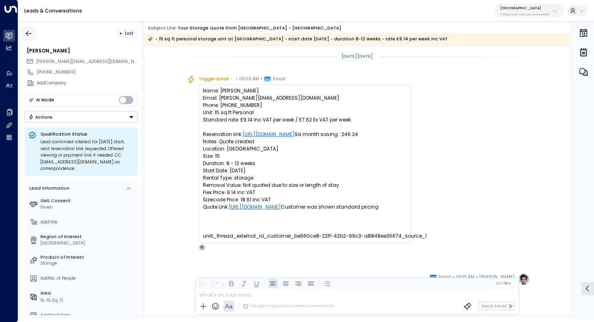
click at [27, 31] on icon "button" at bounding box center [29, 33] width 8 height 8
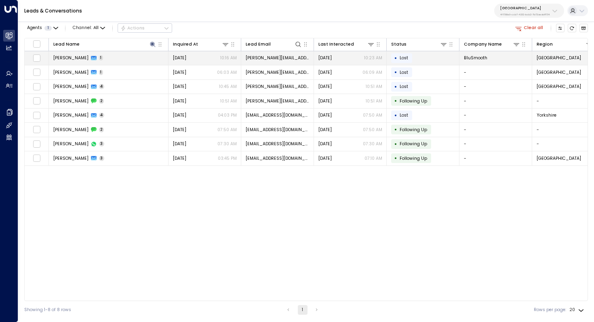
click at [100, 59] on td "[PERSON_NAME] 1" at bounding box center [109, 58] width 120 height 14
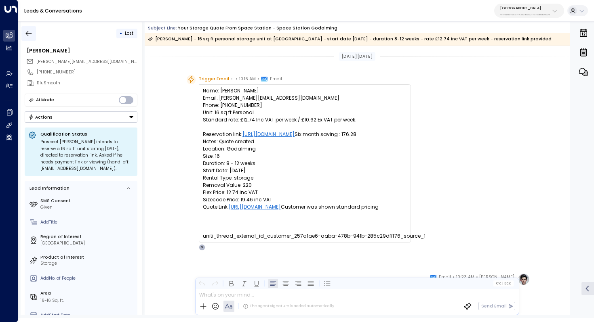
click at [23, 29] on button "button" at bounding box center [28, 33] width 15 height 15
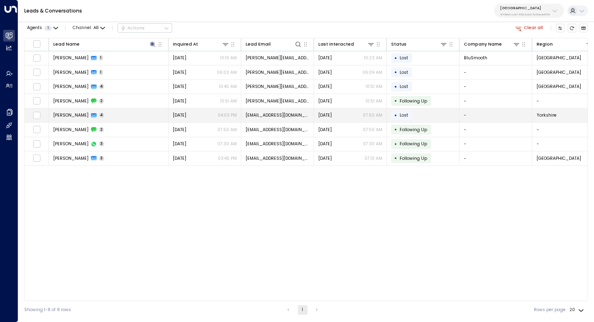
click at [110, 118] on td "[PERSON_NAME] 4" at bounding box center [109, 116] width 120 height 14
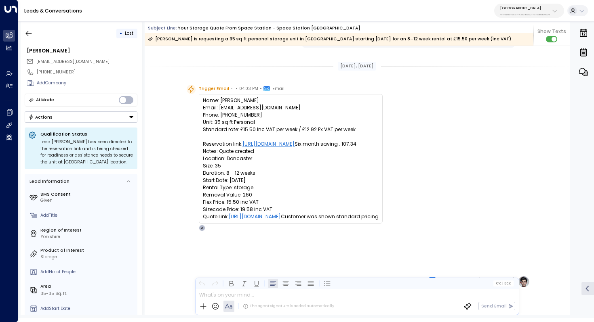
scroll to position [216, 0]
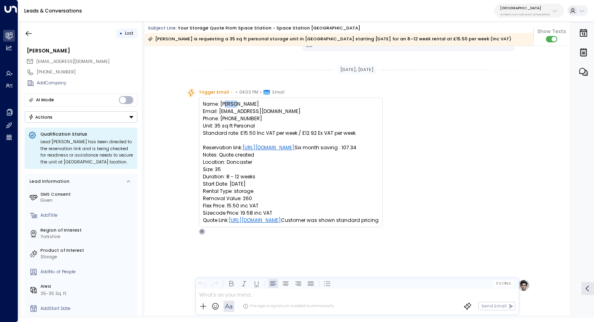
drag, startPoint x: 225, startPoint y: 101, endPoint x: 235, endPoint y: 101, distance: 10.1
click at [235, 101] on pre "Name: [PERSON_NAME] Email: [EMAIL_ADDRESS][DOMAIN_NAME] Phone: [PHONE_NUMBER] U…" at bounding box center [291, 163] width 176 height 124
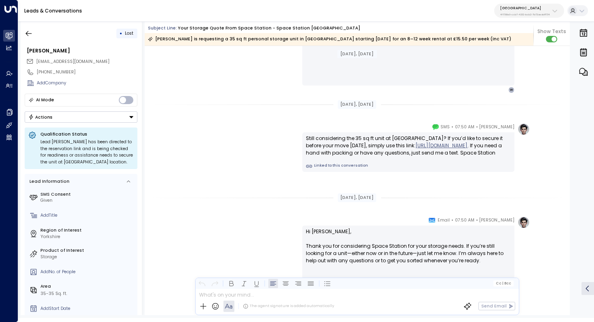
scroll to position [1084, 0]
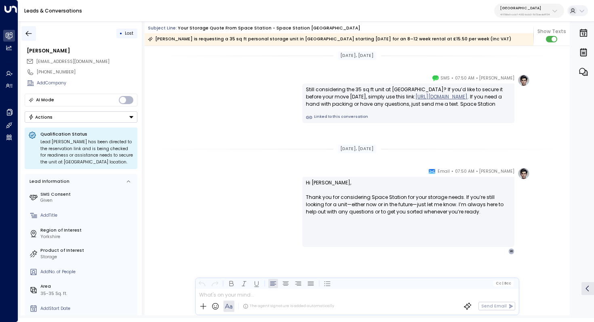
click at [29, 35] on icon "button" at bounding box center [29, 33] width 8 height 8
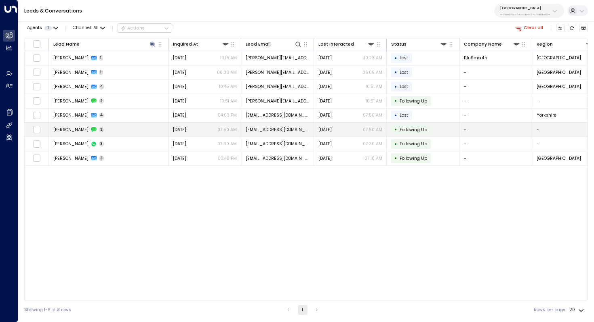
click at [120, 129] on td "[PERSON_NAME] 2" at bounding box center [109, 130] width 120 height 14
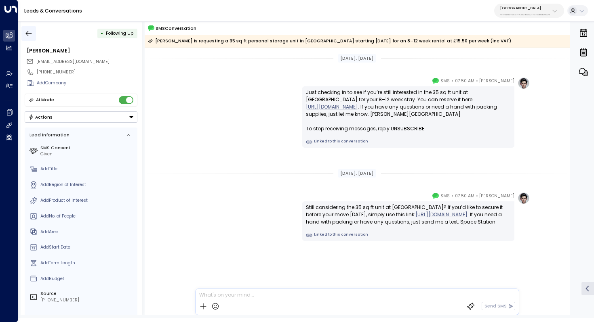
click at [29, 33] on icon "button" at bounding box center [29, 33] width 6 height 5
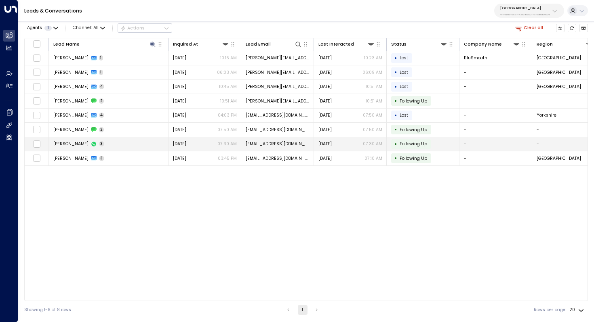
click at [92, 140] on td "[PERSON_NAME] 3" at bounding box center [109, 144] width 120 height 14
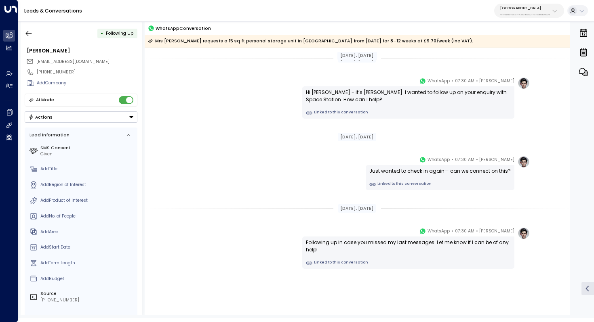
scroll to position [14, 0]
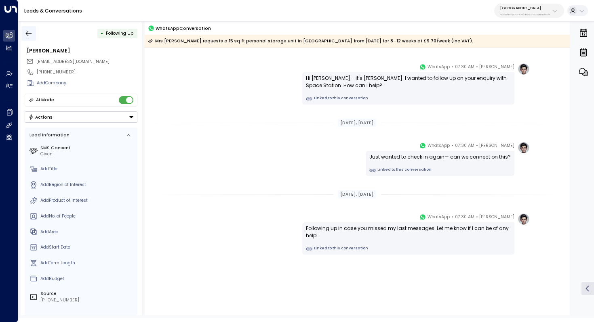
click at [21, 34] on button "button" at bounding box center [28, 33] width 15 height 15
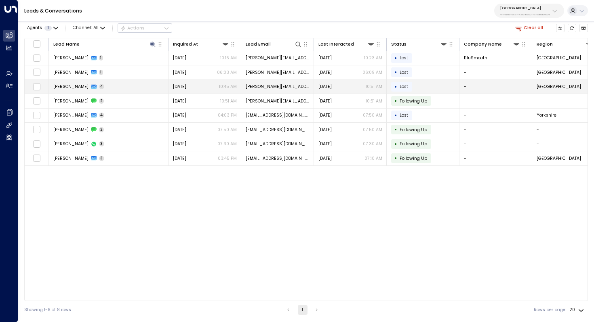
click at [75, 88] on span "[PERSON_NAME]" at bounding box center [70, 87] width 35 height 6
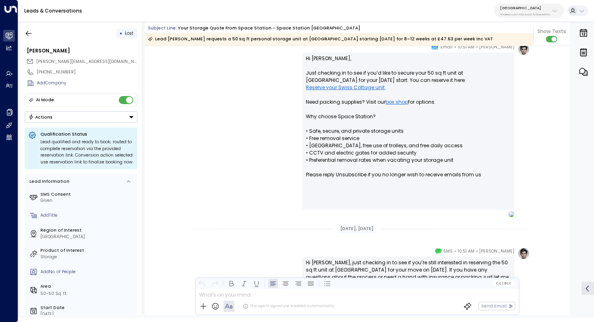
scroll to position [399, 0]
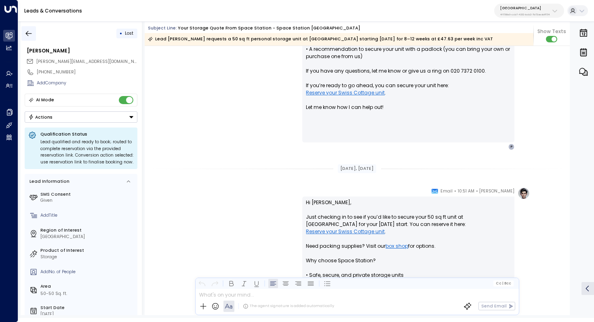
click at [31, 31] on icon "button" at bounding box center [29, 33] width 8 height 8
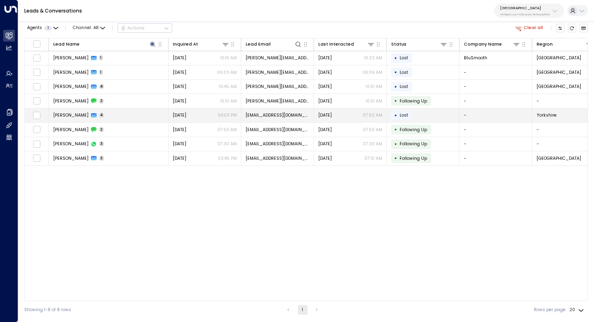
click at [105, 111] on td "[PERSON_NAME] 4" at bounding box center [109, 116] width 120 height 14
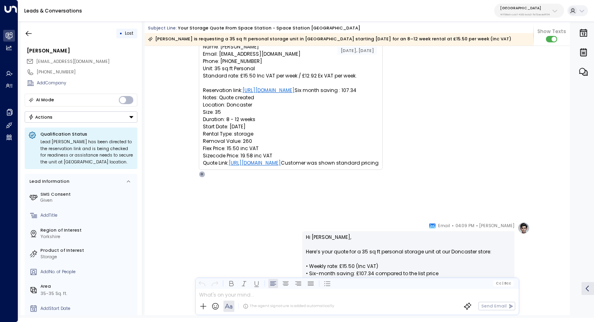
scroll to position [203, 0]
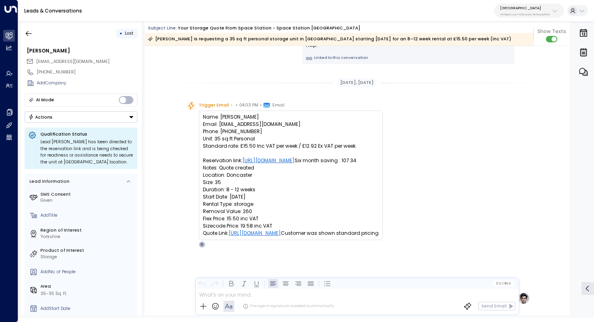
click at [513, 14] on p "4f1736e9-ccb7-4332-bcb2-7b72aeab8734" at bounding box center [525, 14] width 50 height 3
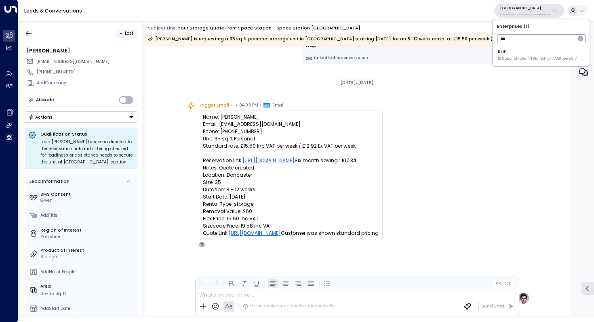
type input "***"
click at [527, 57] on span "ID: 85bcf151-53e1-49fd-8d4c-7708fbeee317" at bounding box center [537, 59] width 79 height 6
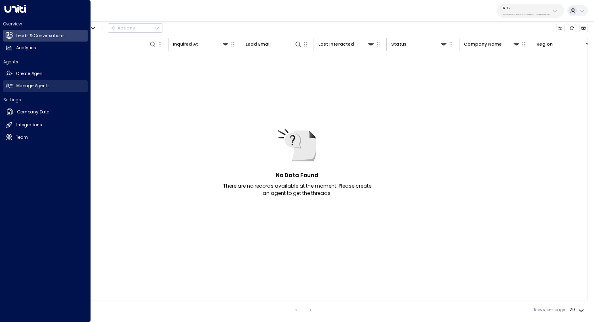
click at [51, 90] on link "Manage Agents Manage Agents" at bounding box center [45, 86] width 84 height 12
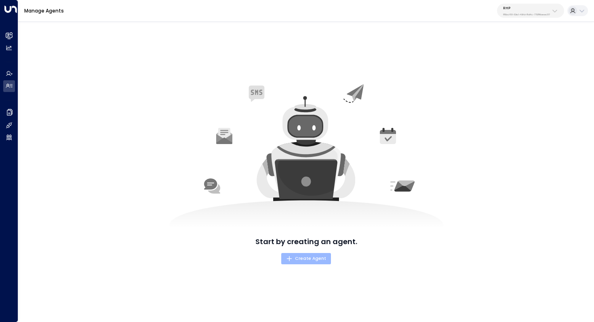
click at [315, 258] on span "Create Agent" at bounding box center [306, 258] width 40 height 7
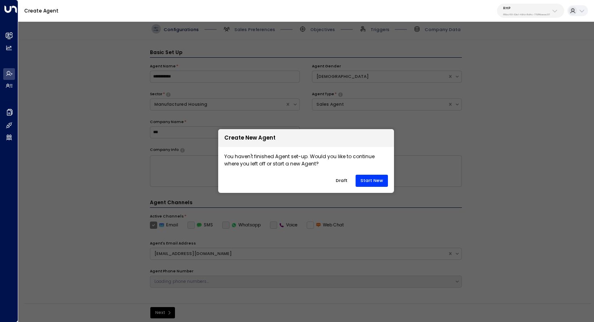
scroll to position [9, 0]
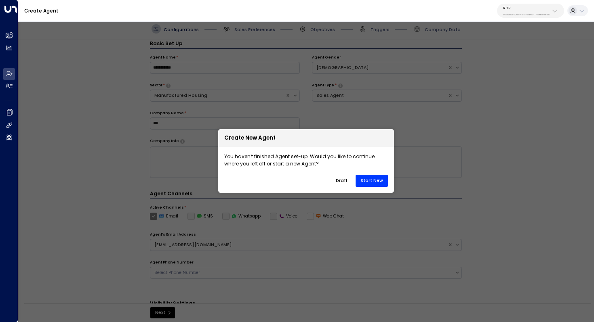
click at [346, 181] on button "Draft" at bounding box center [341, 181] width 22 height 12
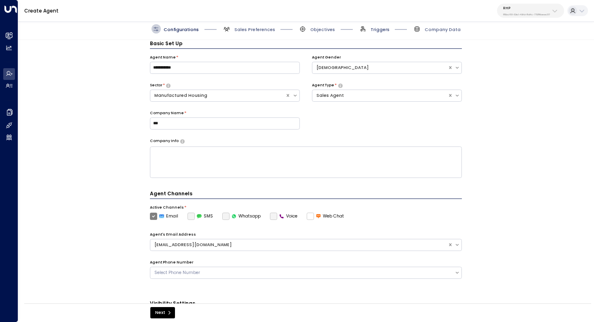
click at [380, 29] on span "Triggers" at bounding box center [379, 30] width 19 height 6
click at [431, 29] on span "Company Data" at bounding box center [442, 30] width 36 height 6
click at [163, 314] on button "Next" at bounding box center [162, 312] width 25 height 11
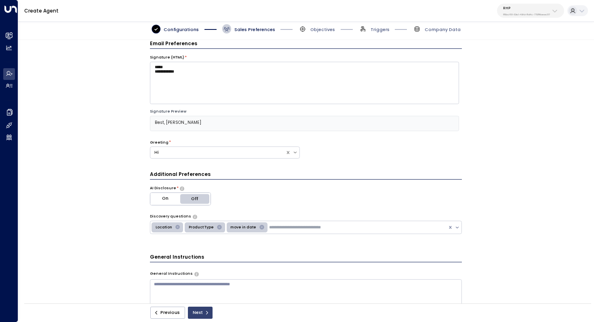
click at [197, 318] on button "Next" at bounding box center [200, 313] width 25 height 12
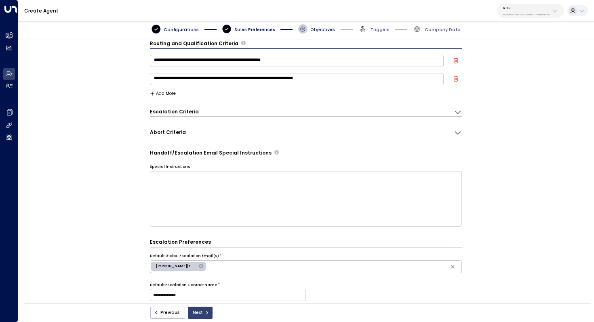
click at [201, 316] on button "Next" at bounding box center [200, 313] width 25 height 12
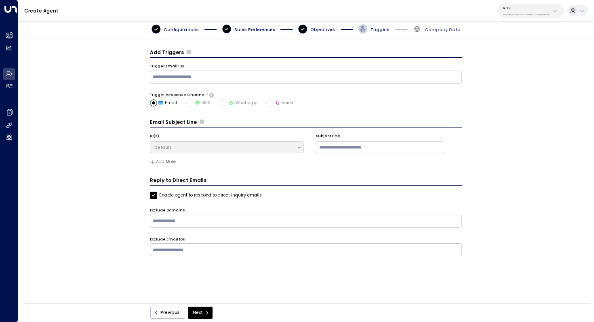
scroll to position [0, 0]
click at [201, 316] on button "Next" at bounding box center [200, 313] width 25 height 12
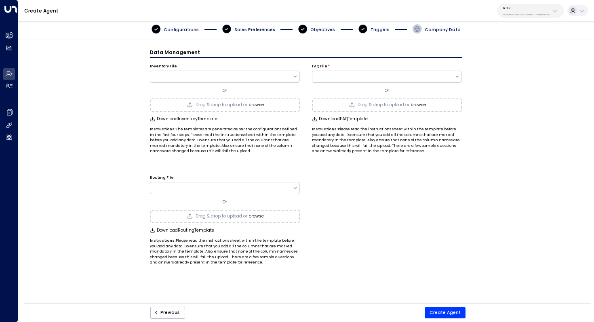
click at [418, 103] on button "browse" at bounding box center [417, 105] width 15 height 5
click at [448, 312] on button "Create Agent" at bounding box center [444, 312] width 41 height 11
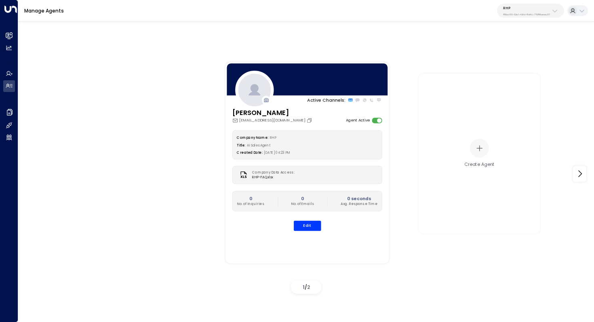
click at [523, 7] on p "RHP" at bounding box center [526, 8] width 47 height 5
type input "*****"
click at [529, 58] on span "ID: 20dc0344-df52-49ea-bc2a-8bb80861e769" at bounding box center [542, 59] width 85 height 6
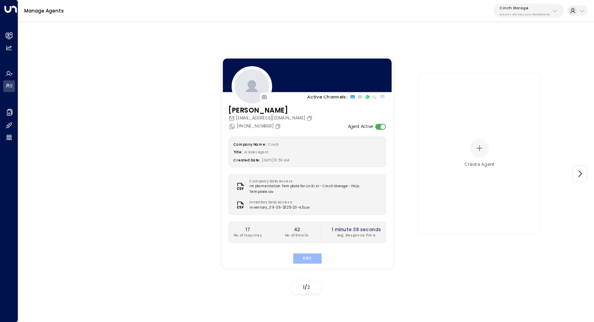
click at [302, 254] on button "Edit" at bounding box center [306, 258] width 29 height 10
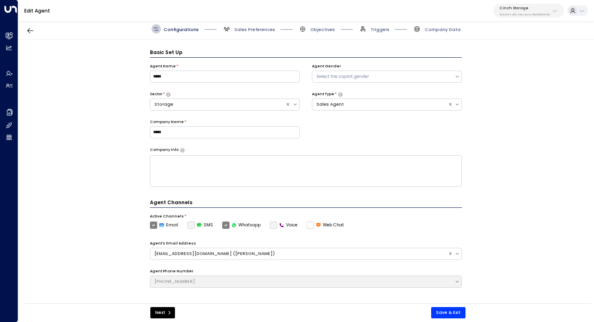
scroll to position [9, 0]
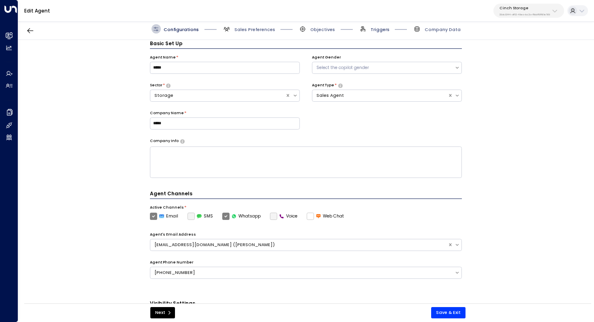
click at [378, 29] on span "Triggers" at bounding box center [379, 30] width 19 height 6
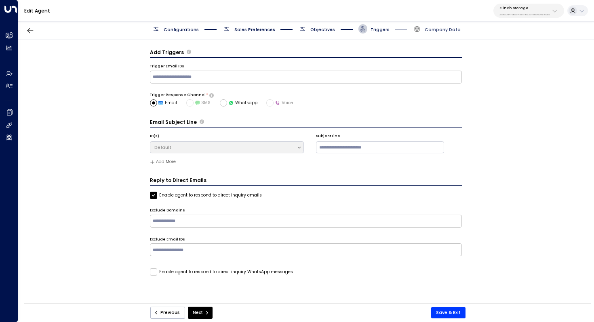
click at [437, 31] on span "Company Data" at bounding box center [442, 30] width 36 height 6
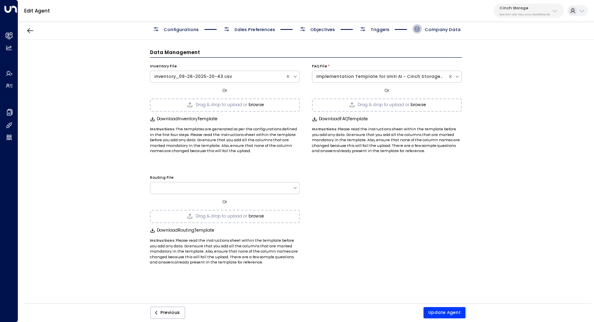
click at [377, 27] on span "Triggers" at bounding box center [379, 30] width 19 height 6
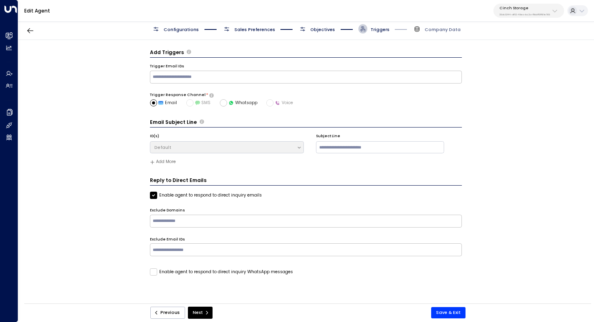
click at [324, 27] on span "Objectives" at bounding box center [322, 30] width 25 height 6
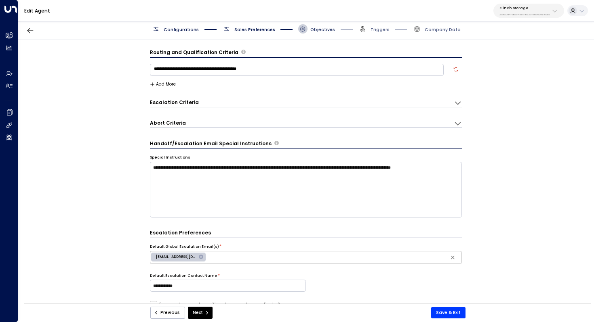
scroll to position [9, 0]
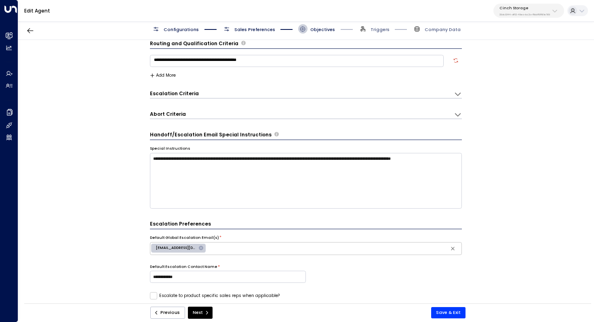
click at [455, 94] on icon at bounding box center [458, 94] width 8 height 8
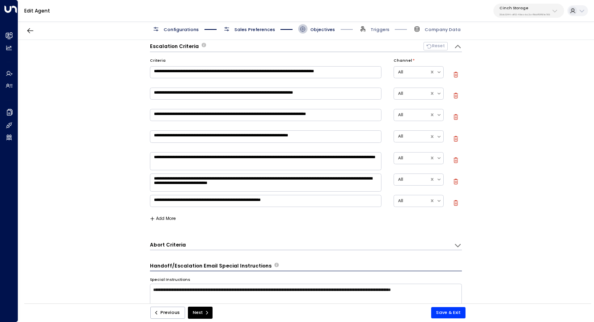
scroll to position [59, 0]
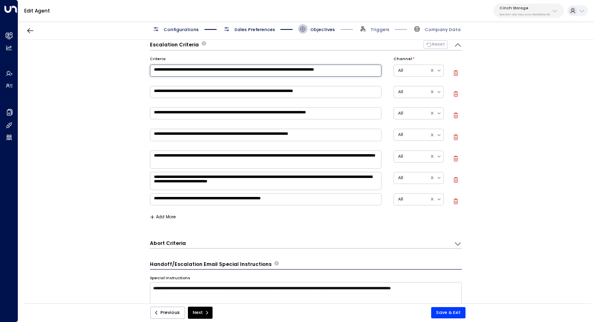
drag, startPoint x: 226, startPoint y: 71, endPoint x: 231, endPoint y: 71, distance: 4.8
click at [231, 71] on textarea "**********" at bounding box center [265, 71] width 231 height 12
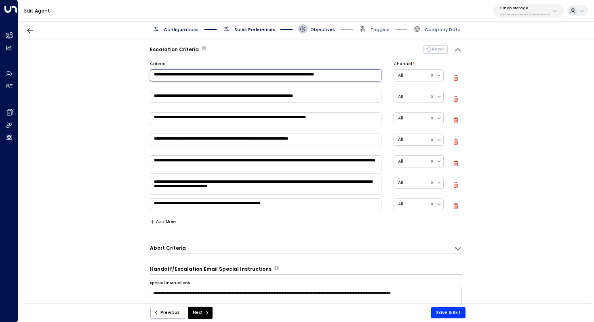
scroll to position [42, 0]
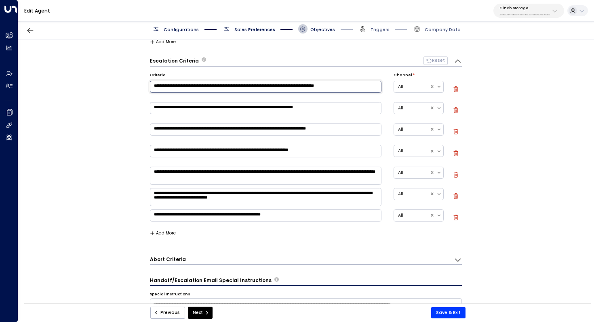
drag, startPoint x: 245, startPoint y: 105, endPoint x: 252, endPoint y: 105, distance: 6.5
click at [251, 105] on textarea "**********" at bounding box center [265, 108] width 231 height 12
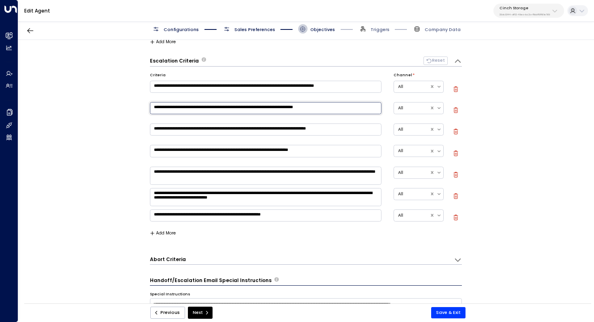
click at [252, 105] on textarea "**********" at bounding box center [265, 108] width 231 height 12
drag, startPoint x: 286, startPoint y: 110, endPoint x: 268, endPoint y: 110, distance: 18.2
click at [268, 110] on textarea "**********" at bounding box center [265, 108] width 231 height 12
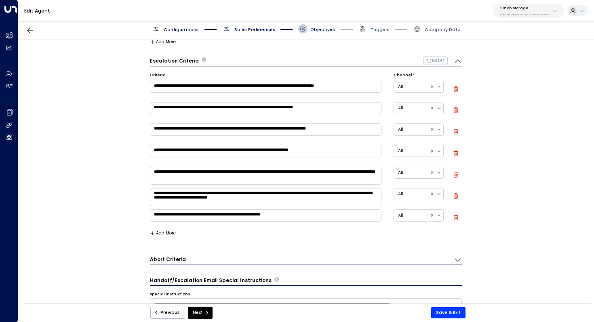
click at [548, 14] on p "20dc0344-df52-49ea-bc2a-8bb80861e769" at bounding box center [524, 14] width 50 height 3
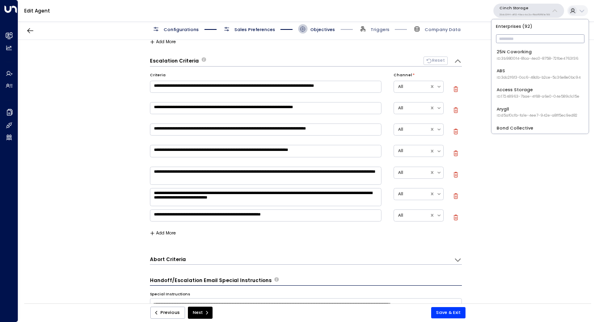
click at [532, 36] on input "text" at bounding box center [540, 38] width 88 height 13
type input "****"
click at [530, 52] on div "OpenTech Demo ID: 99909294-0a93-4cd6-8543-3758e87f4f7f" at bounding box center [539, 55] width 86 height 13
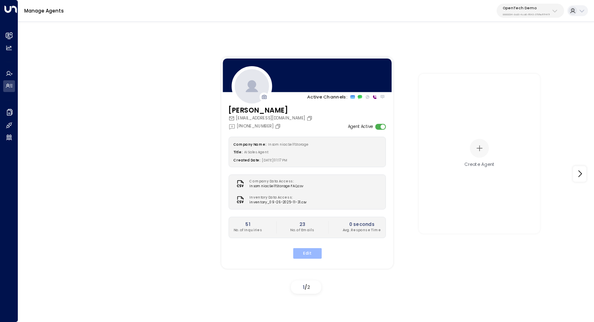
click at [303, 252] on button "Edit" at bounding box center [306, 253] width 29 height 10
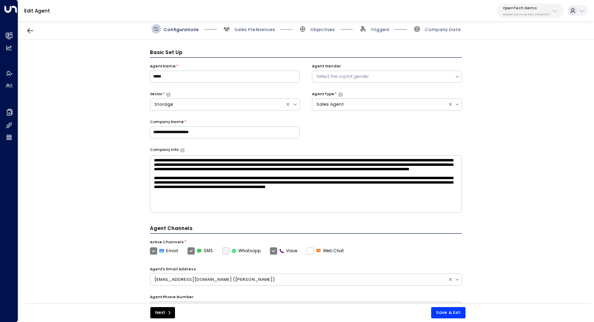
scroll to position [9, 0]
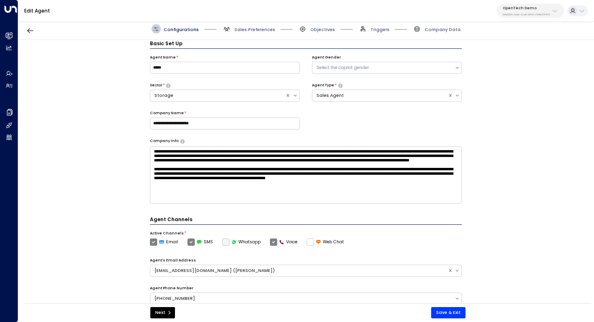
click at [521, 162] on div "**********" at bounding box center [305, 174] width 575 height 268
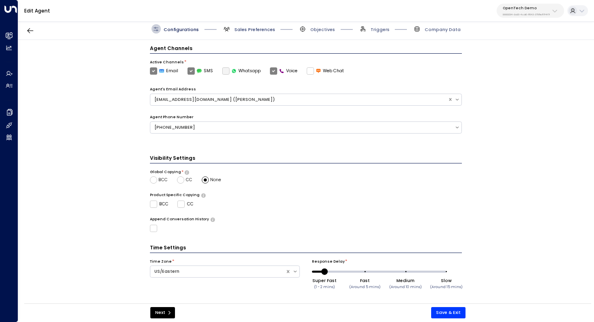
click at [263, 30] on span "Sales Preferences" at bounding box center [254, 30] width 41 height 6
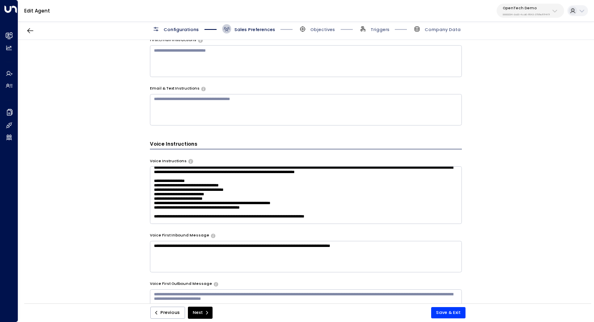
scroll to position [5, 0]
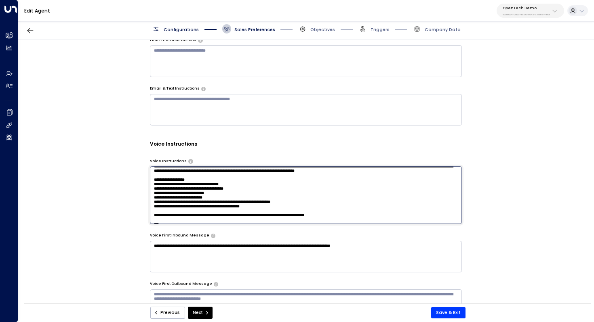
click at [349, 183] on textarea at bounding box center [306, 194] width 312 height 57
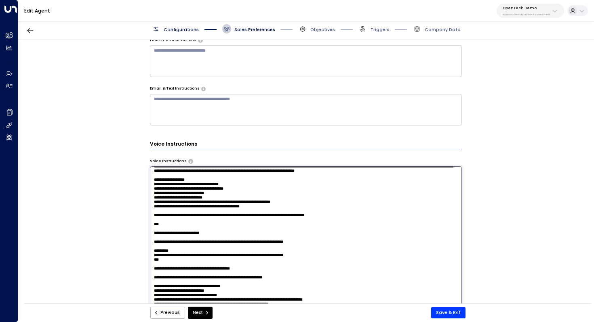
click at [337, 180] on textarea at bounding box center [306, 246] width 312 height 161
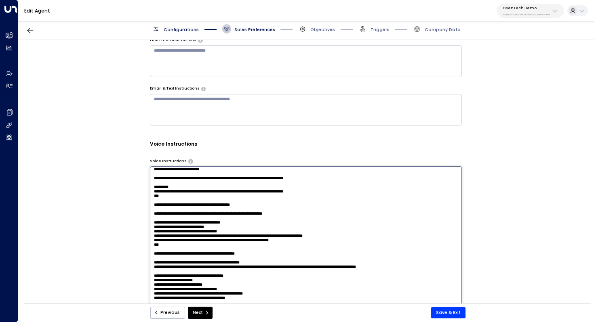
scroll to position [76, 0]
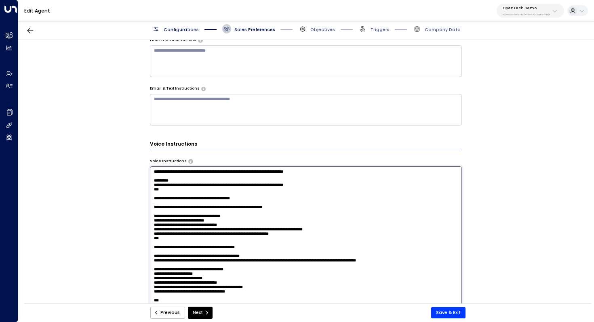
click at [336, 223] on textarea at bounding box center [306, 246] width 312 height 161
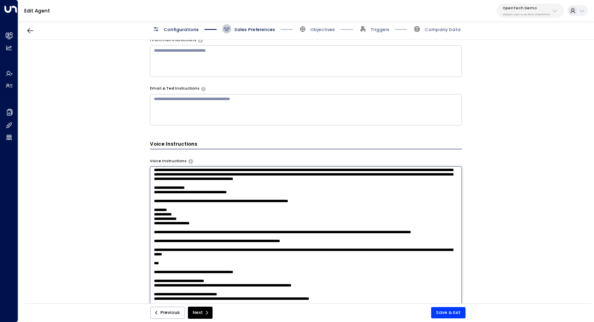
scroll to position [288, 0]
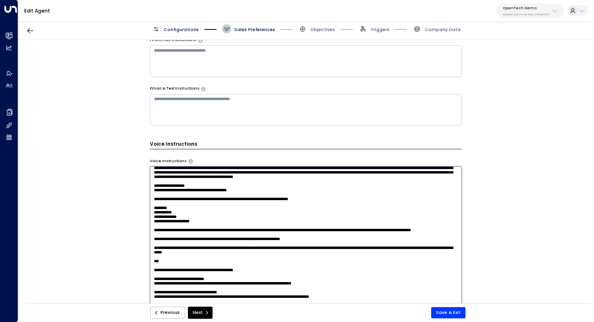
click at [332, 237] on textarea at bounding box center [306, 246] width 312 height 161
drag, startPoint x: 337, startPoint y: 232, endPoint x: 337, endPoint y: 239, distance: 7.3
click at [337, 239] on textarea at bounding box center [306, 246] width 312 height 161
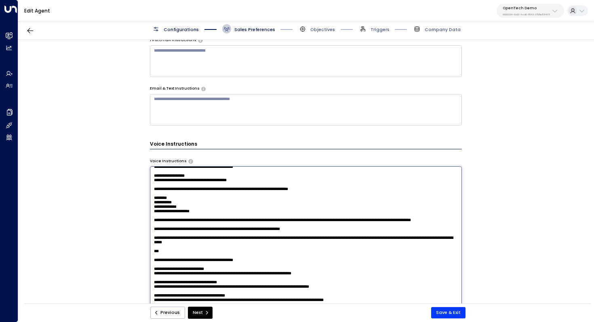
scroll to position [300, 0]
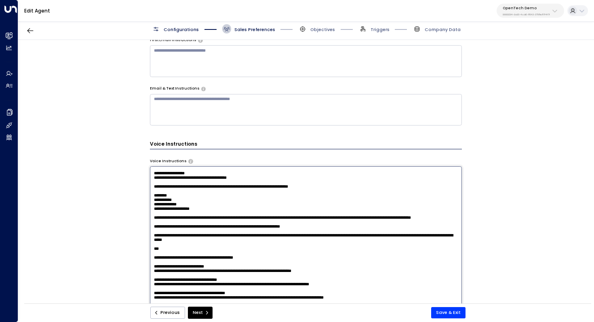
click at [336, 223] on textarea at bounding box center [306, 246] width 312 height 161
drag, startPoint x: 339, startPoint y: 222, endPoint x: 339, endPoint y: 227, distance: 4.8
click at [339, 227] on textarea at bounding box center [306, 246] width 312 height 161
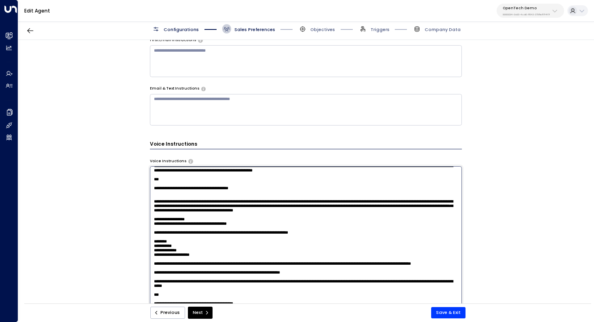
scroll to position [298, 0]
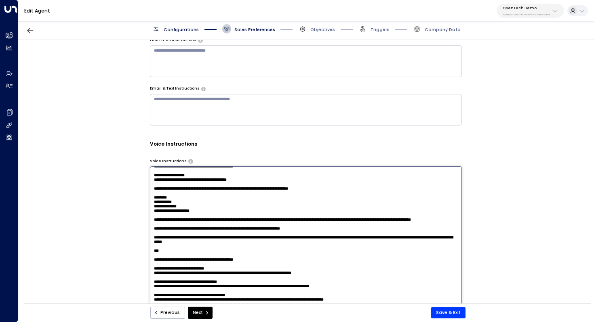
click at [374, 227] on textarea at bounding box center [306, 246] width 312 height 161
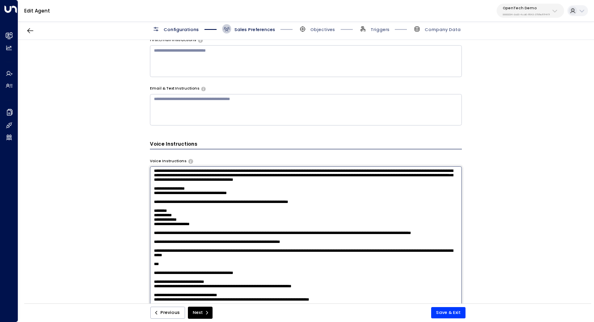
drag, startPoint x: 362, startPoint y: 248, endPoint x: 133, endPoint y: 247, distance: 229.0
click at [133, 247] on div "**********" at bounding box center [305, 174] width 575 height 268
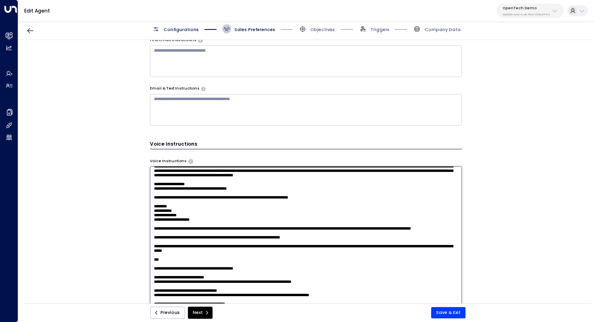
click at [216, 253] on textarea at bounding box center [306, 246] width 312 height 161
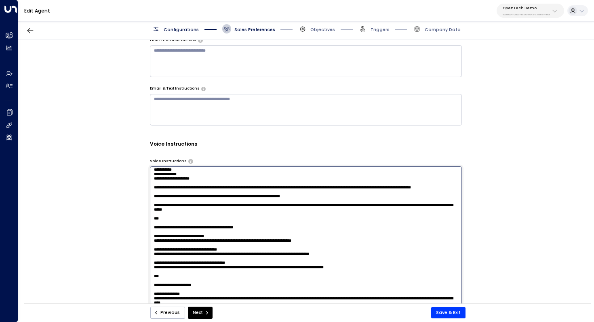
scroll to position [351, 0]
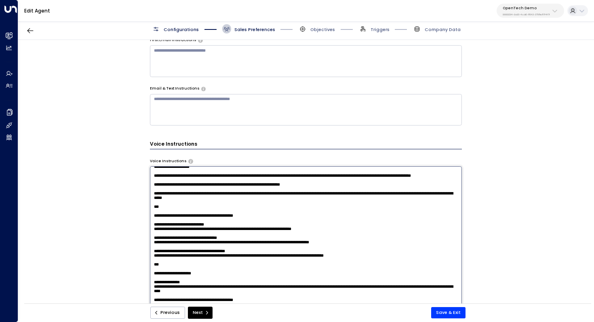
click at [303, 235] on textarea at bounding box center [306, 246] width 312 height 161
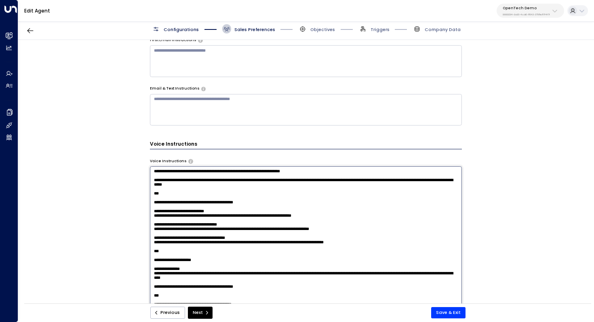
scroll to position [386, 0]
drag, startPoint x: 216, startPoint y: 224, endPoint x: 221, endPoint y: 224, distance: 5.2
click at [221, 224] on textarea at bounding box center [306, 246] width 312 height 161
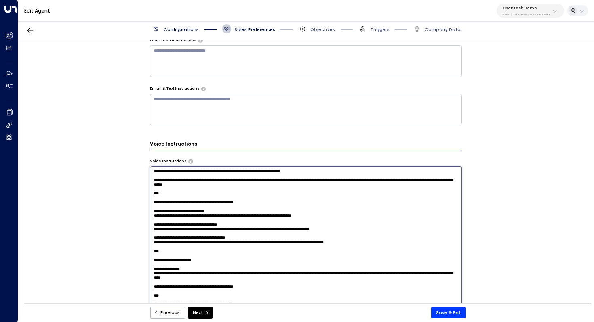
click at [204, 215] on textarea at bounding box center [306, 246] width 312 height 161
click at [199, 235] on textarea at bounding box center [306, 246] width 312 height 161
click at [337, 214] on textarea at bounding box center [306, 246] width 312 height 161
drag, startPoint x: 209, startPoint y: 210, endPoint x: 224, endPoint y: 210, distance: 14.9
click at [223, 210] on textarea at bounding box center [306, 246] width 312 height 161
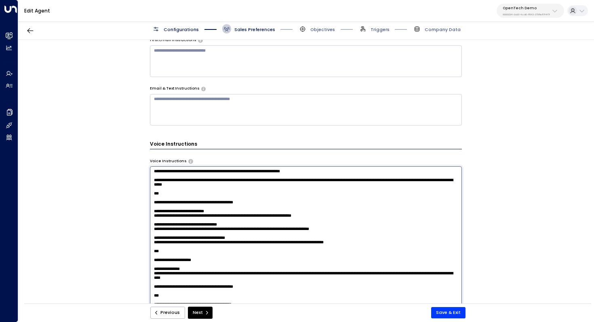
click at [224, 210] on textarea at bounding box center [306, 246] width 312 height 161
click at [300, 220] on textarea at bounding box center [306, 246] width 312 height 161
click at [346, 214] on textarea at bounding box center [306, 246] width 312 height 161
click at [204, 239] on textarea at bounding box center [306, 246] width 312 height 161
click at [207, 246] on textarea at bounding box center [306, 246] width 312 height 161
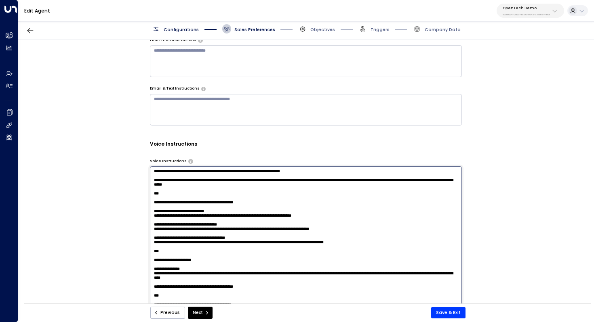
click at [199, 254] on textarea at bounding box center [306, 246] width 312 height 161
click at [239, 232] on textarea at bounding box center [306, 246] width 312 height 161
drag, startPoint x: 317, startPoint y: 242, endPoint x: 116, endPoint y: 243, distance: 200.3
click at [116, 243] on div "**********" at bounding box center [305, 174] width 575 height 268
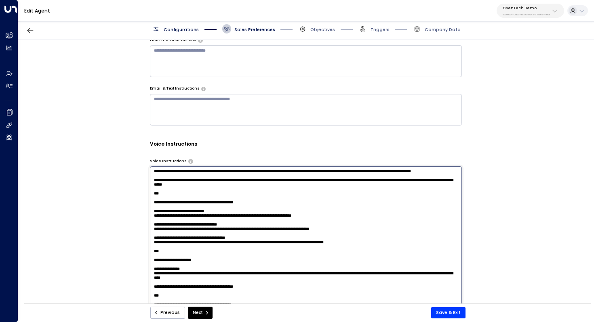
scroll to position [490, 0]
drag, startPoint x: 254, startPoint y: 223, endPoint x: 123, endPoint y: 210, distance: 132.3
click at [123, 210] on div "**********" at bounding box center [305, 174] width 575 height 268
drag, startPoint x: 254, startPoint y: 221, endPoint x: 139, endPoint y: 215, distance: 115.7
click at [139, 215] on div "**********" at bounding box center [305, 174] width 575 height 268
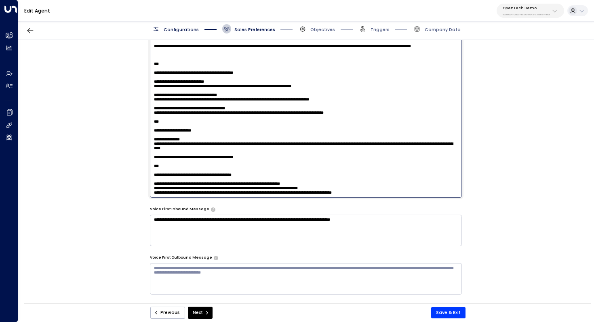
scroll to position [451, 0]
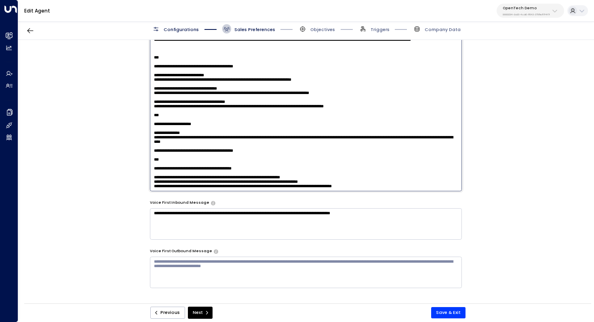
click at [395, 179] on textarea at bounding box center [306, 110] width 312 height 161
paste textarea "**********"
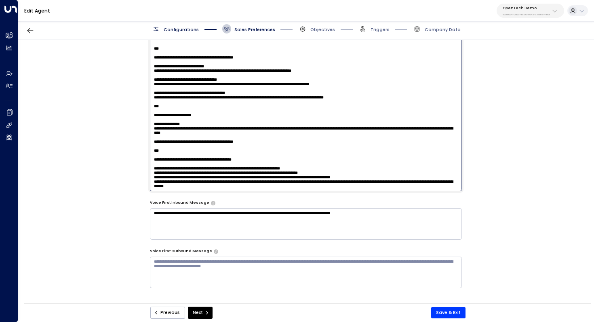
scroll to position [419, 0]
click at [208, 147] on textarea at bounding box center [306, 110] width 312 height 161
click at [246, 134] on textarea at bounding box center [306, 110] width 312 height 161
drag, startPoint x: 258, startPoint y: 134, endPoint x: 203, endPoint y: 136, distance: 54.5
click at [203, 136] on textarea at bounding box center [306, 110] width 312 height 161
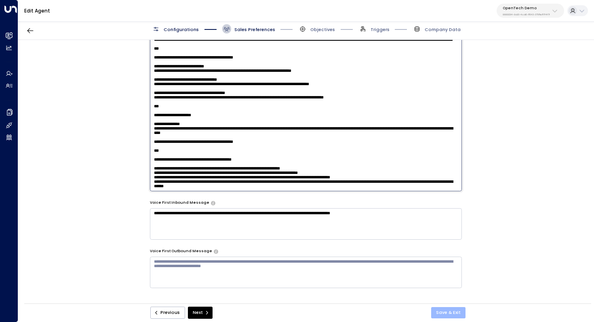
type textarea "**********"
click at [449, 311] on button "Save & Exit" at bounding box center [448, 312] width 34 height 11
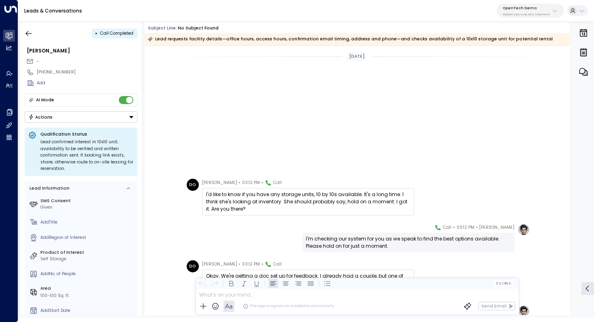
scroll to position [199, 0]
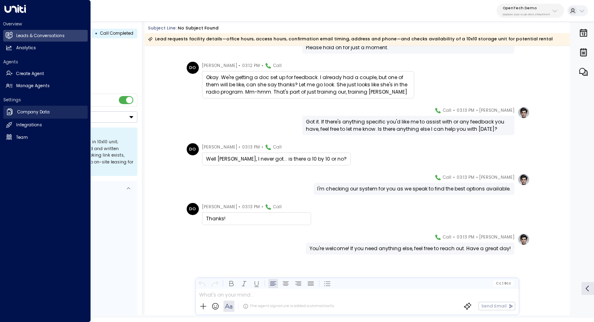
click at [38, 111] on h2 "Company Data" at bounding box center [33, 112] width 32 height 6
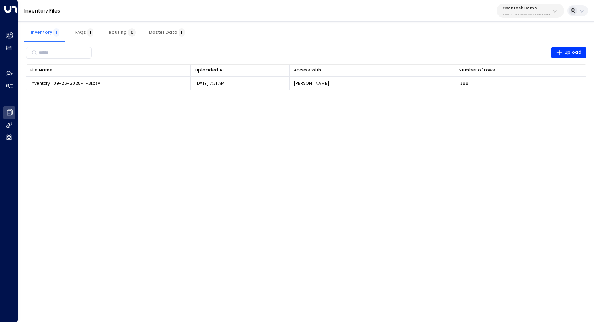
click at [77, 33] on span "FAQs 1" at bounding box center [84, 32] width 18 height 5
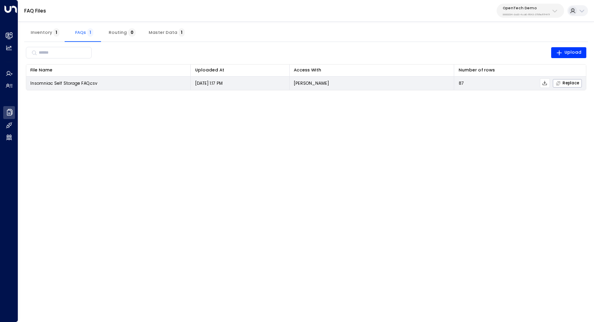
click at [546, 82] on icon at bounding box center [545, 83] width 6 height 6
